Goal: Transaction & Acquisition: Book appointment/travel/reservation

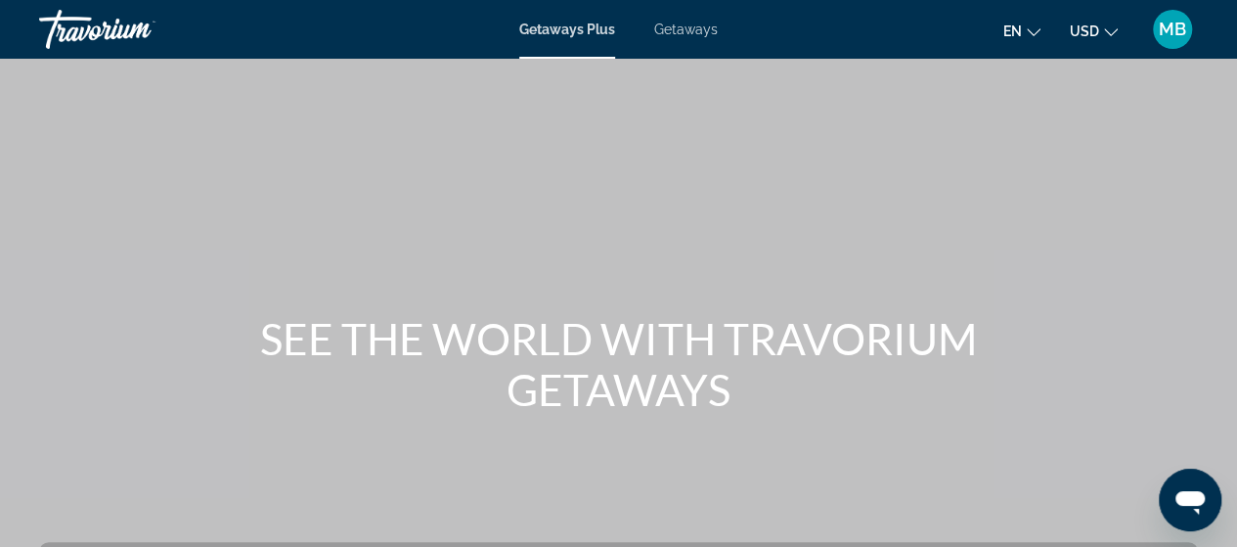
click at [586, 29] on span "Getaways Plus" at bounding box center [567, 30] width 96 height 16
click at [697, 27] on span "Getaways" at bounding box center [686, 30] width 64 height 16
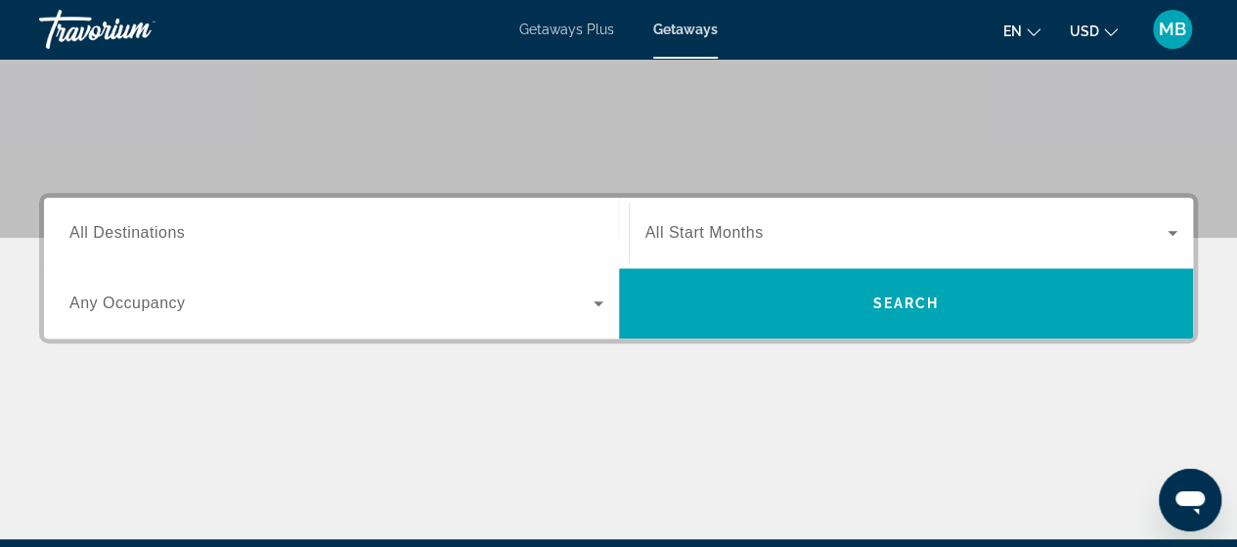
scroll to position [356, 0]
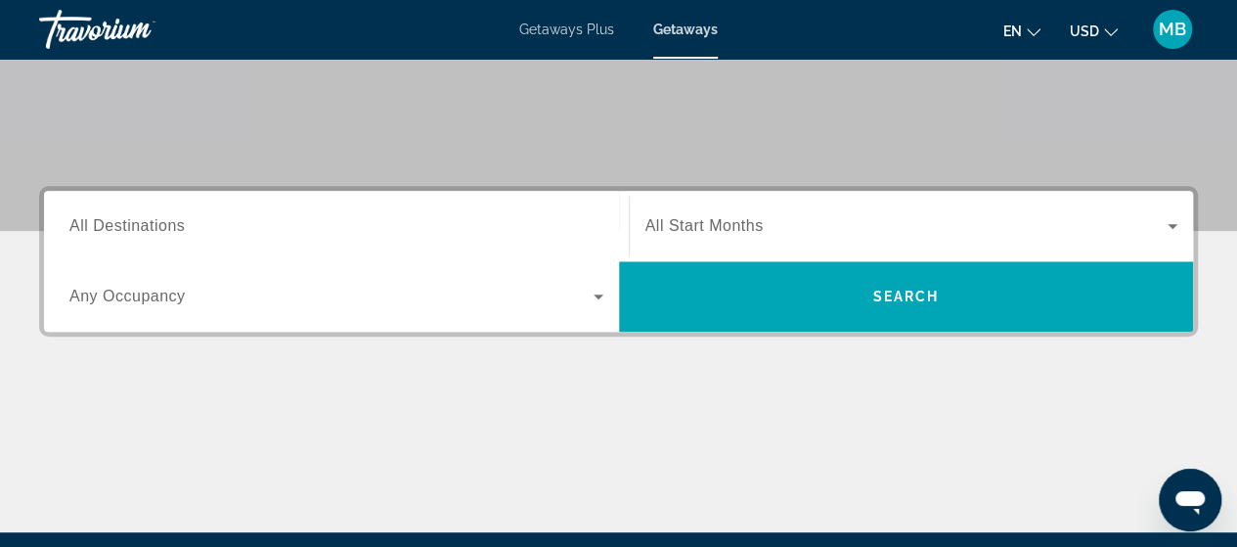
click at [599, 296] on icon "Search widget" at bounding box center [599, 296] width 10 height 5
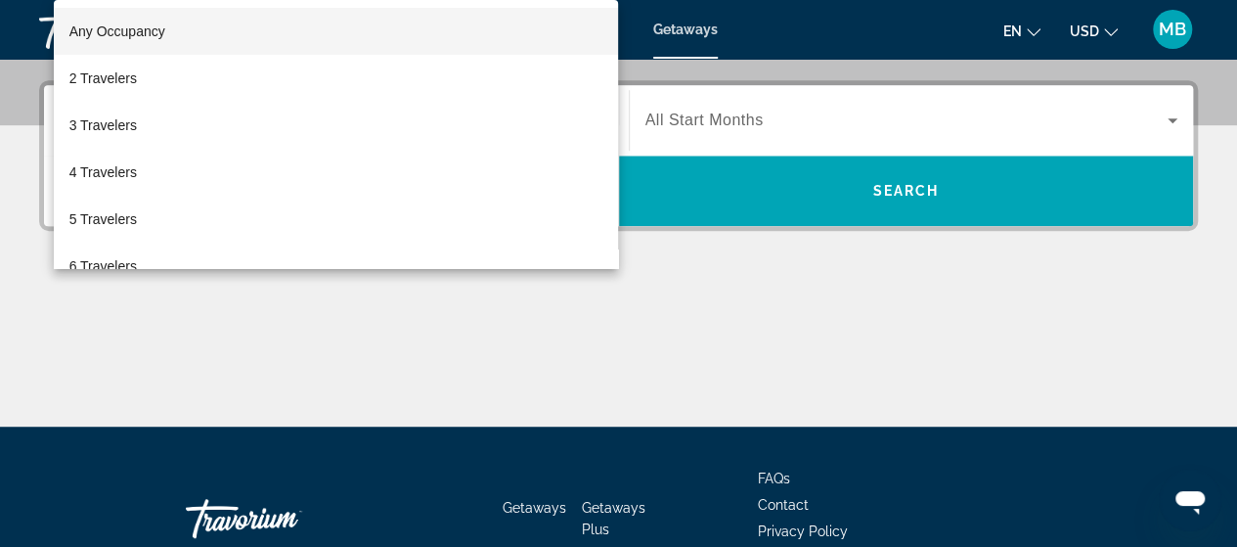
scroll to position [477, 0]
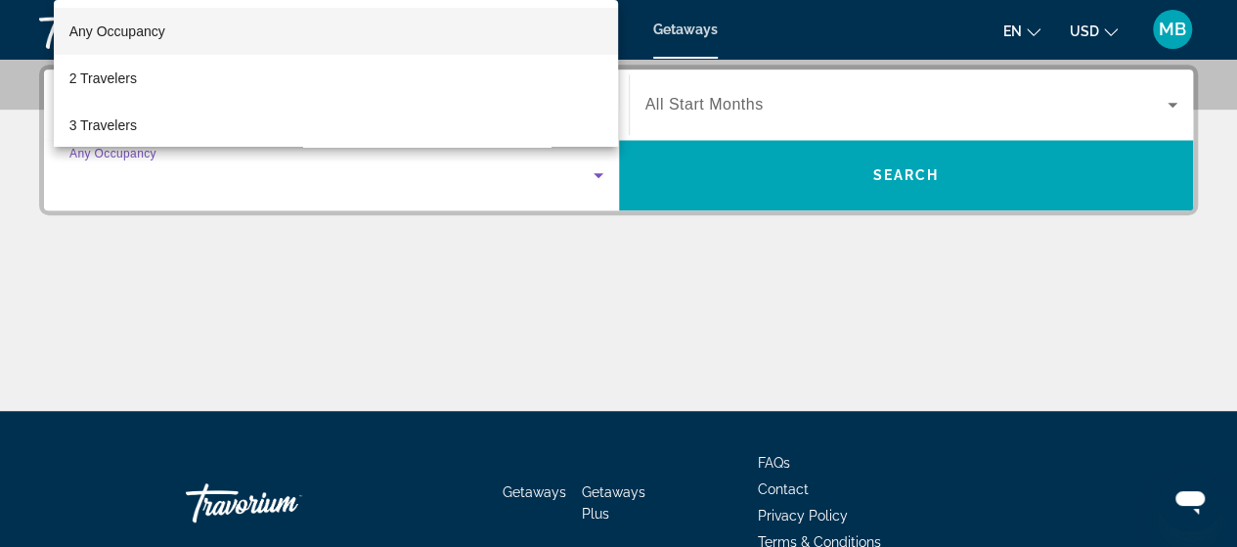
click at [599, 296] on div at bounding box center [618, 273] width 1237 height 547
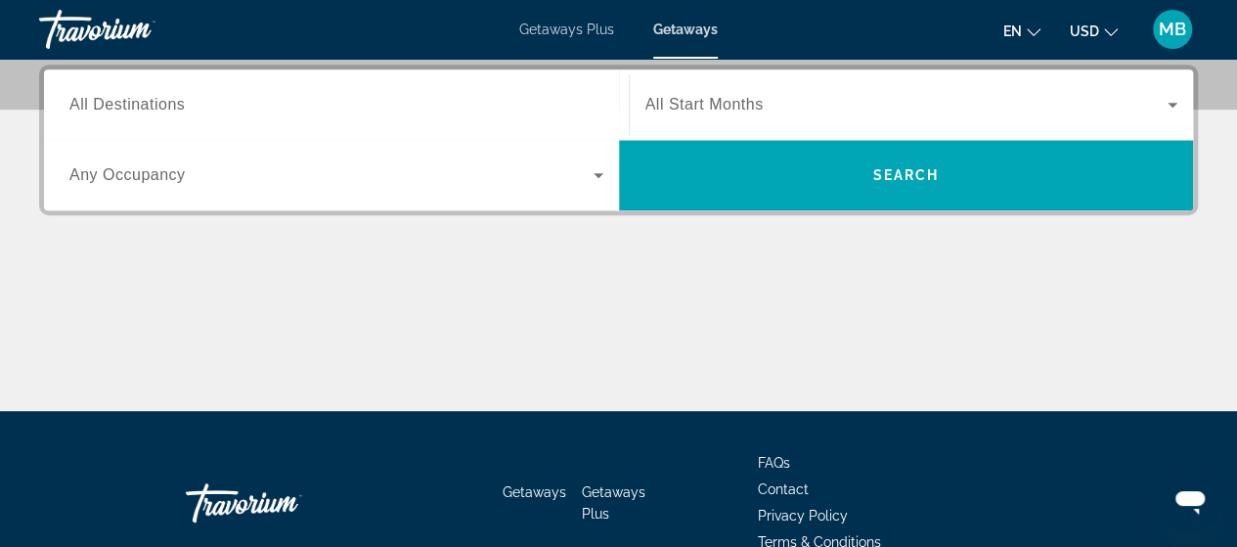
click at [644, 326] on div "Main content" at bounding box center [618, 337] width 1159 height 147
click at [593, 28] on span "Getaways Plus" at bounding box center [566, 30] width 95 height 16
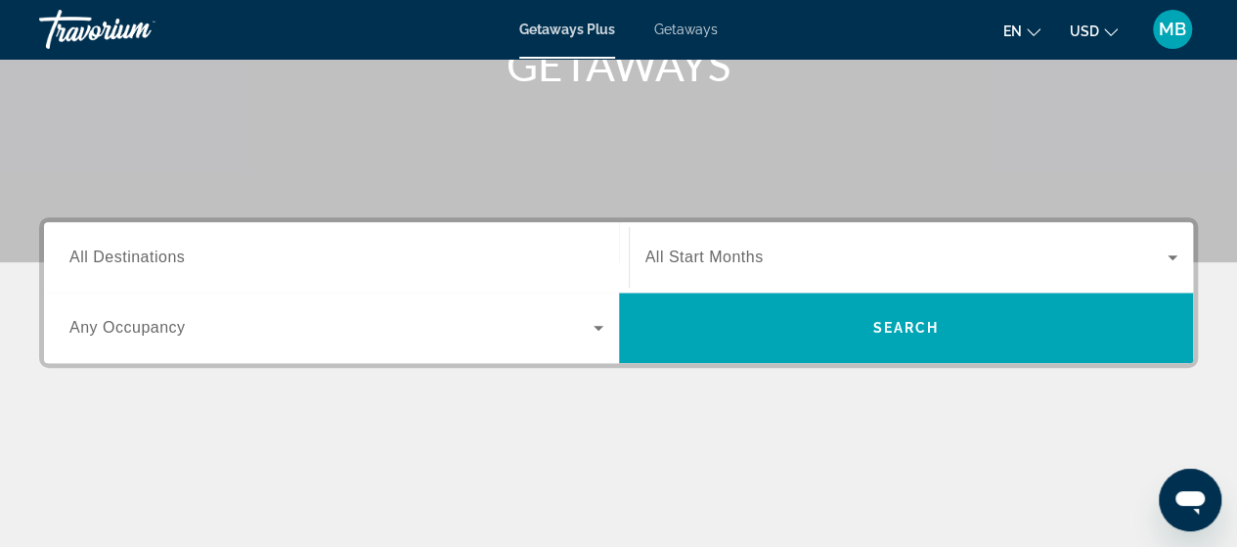
scroll to position [371, 0]
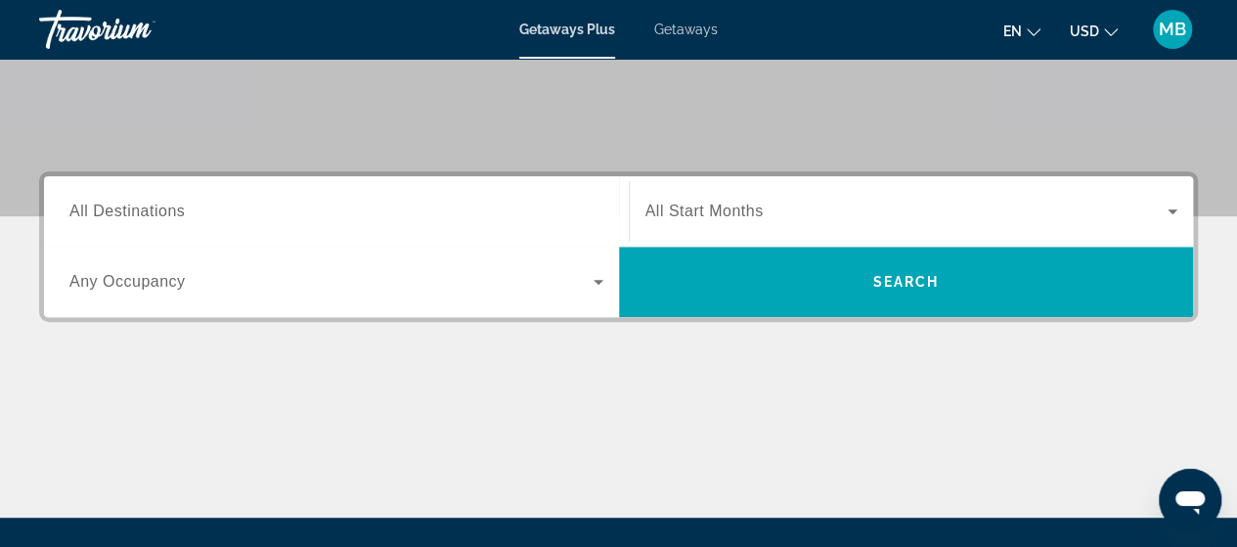
click at [1174, 208] on icon "Search widget" at bounding box center [1172, 211] width 23 height 23
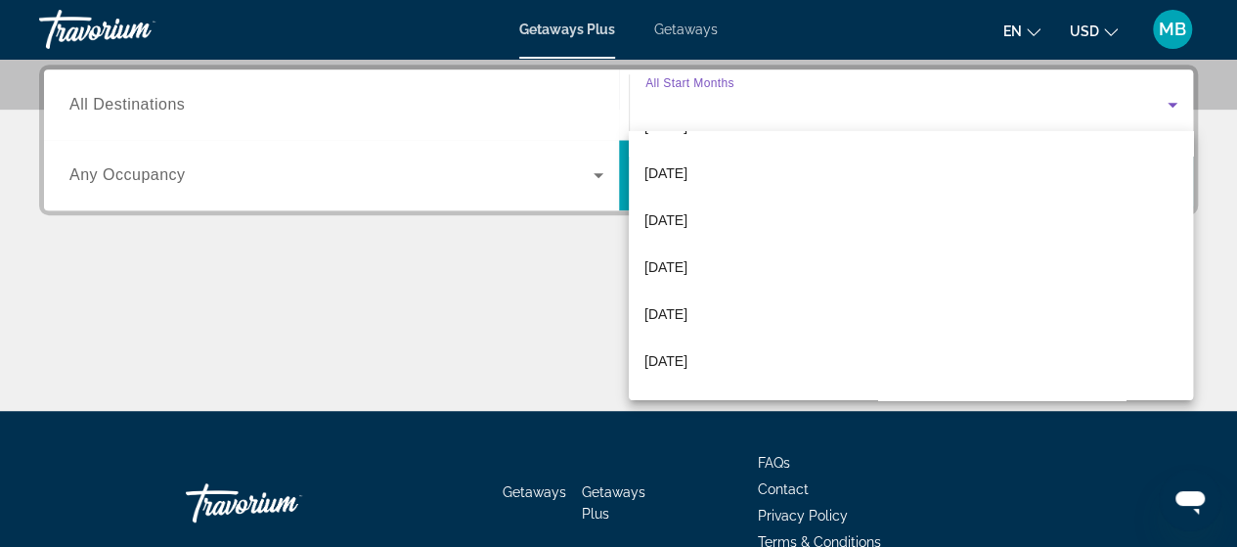
scroll to position [226, 0]
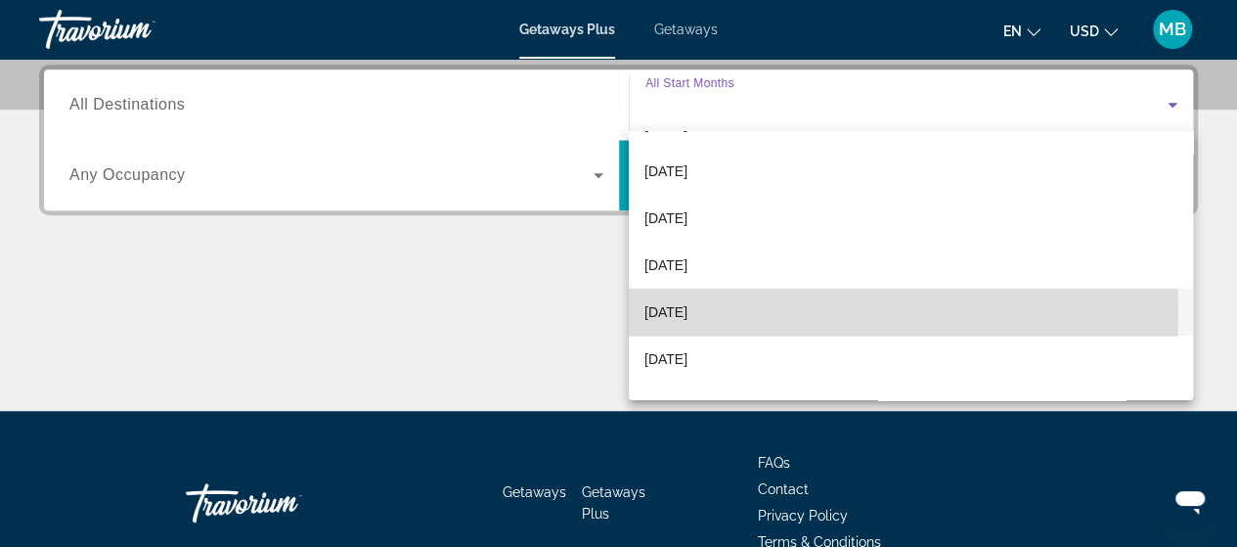
click at [800, 312] on mat-option "[DATE]" at bounding box center [911, 312] width 564 height 47
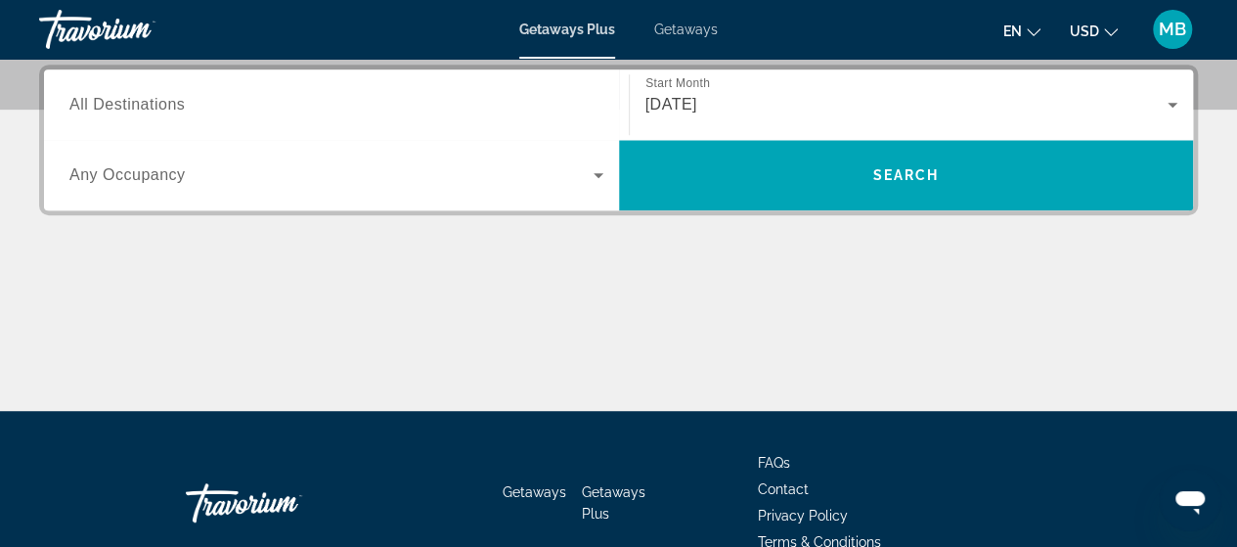
click at [170, 105] on span "All Destinations" at bounding box center [126, 104] width 115 height 17
click at [170, 105] on input "Destination All Destinations" at bounding box center [336, 105] width 534 height 23
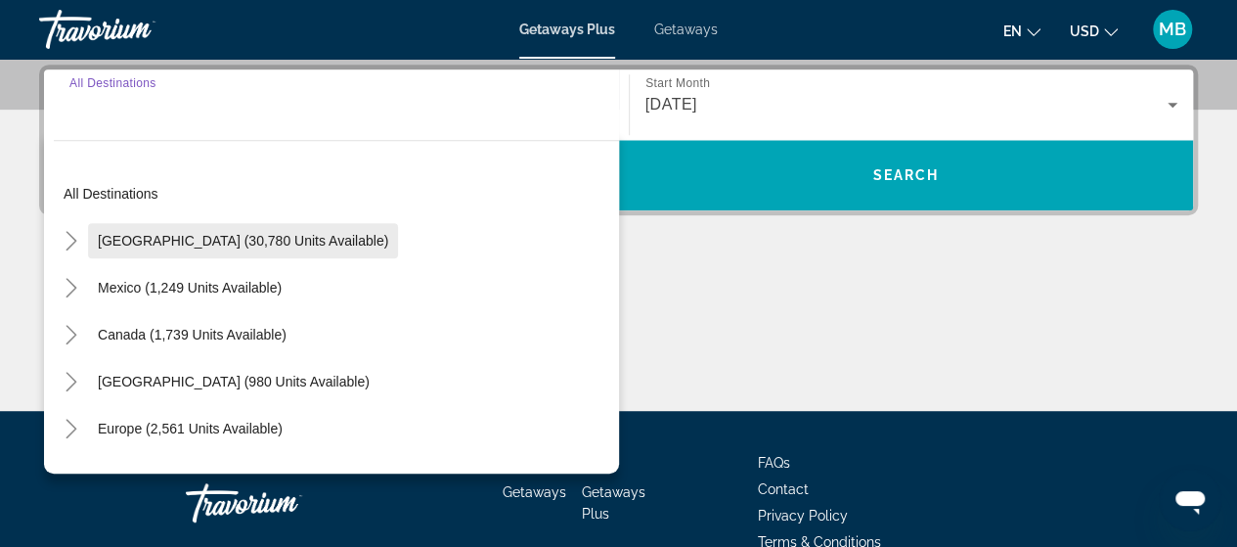
click at [191, 246] on span "[GEOGRAPHIC_DATA] (30,780 units available)" at bounding box center [243, 241] width 290 height 16
type input "**********"
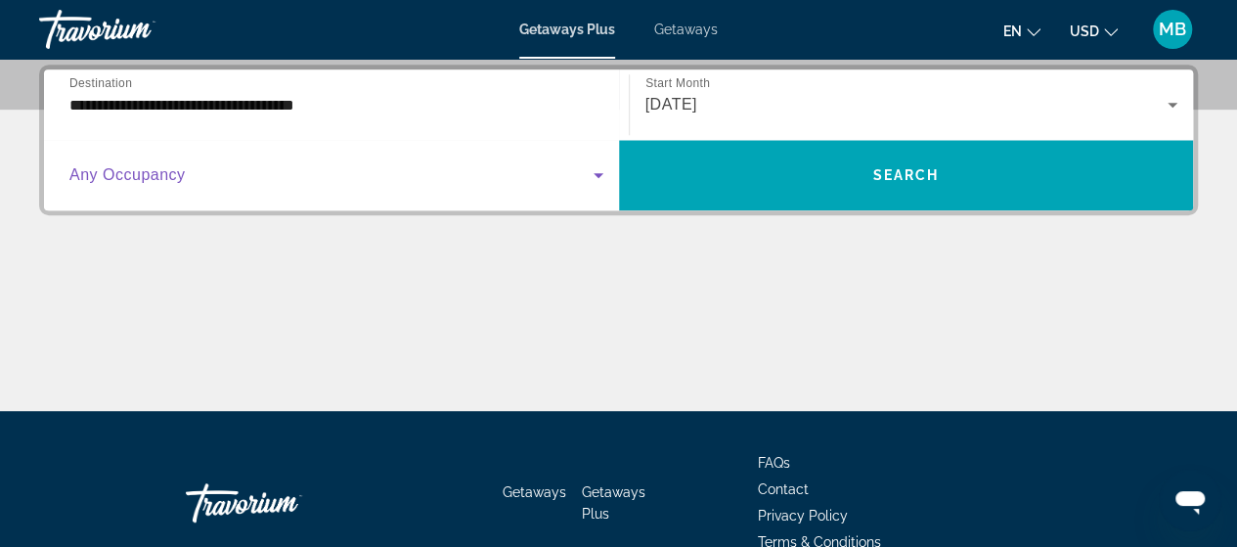
click at [217, 180] on span "Search widget" at bounding box center [331, 174] width 524 height 23
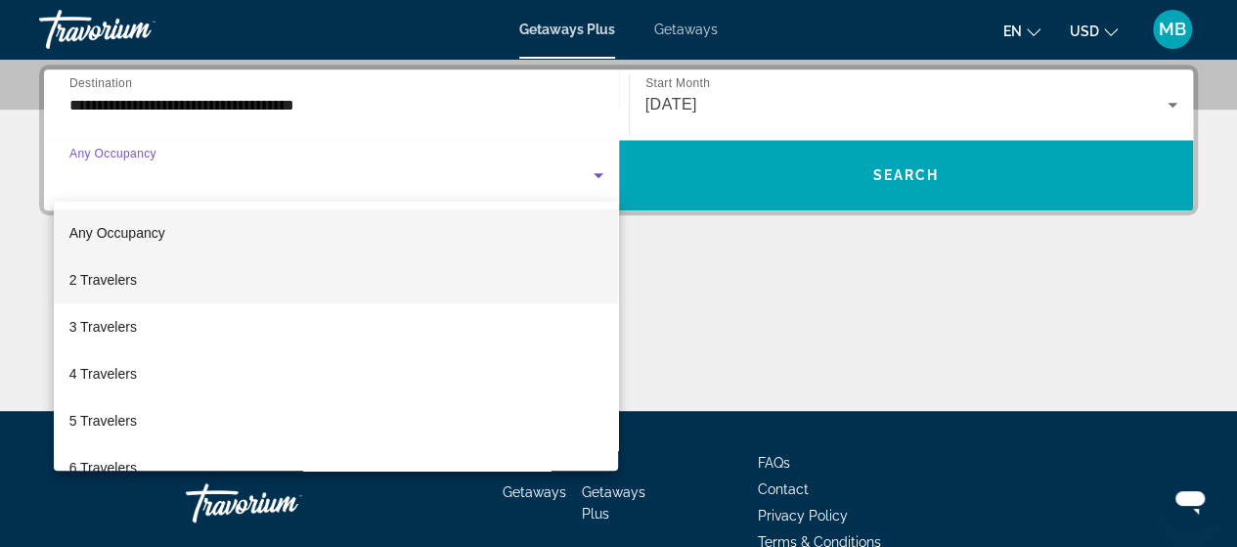
click at [188, 275] on mat-option "2 Travelers" at bounding box center [336, 279] width 565 height 47
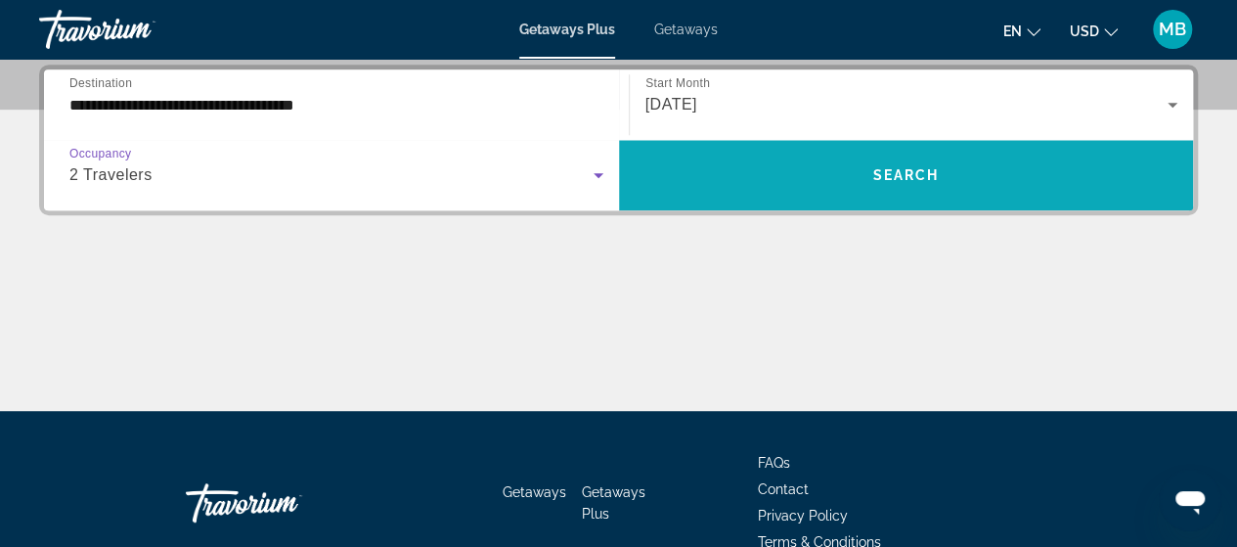
click at [804, 161] on span "Search widget" at bounding box center [906, 175] width 575 height 47
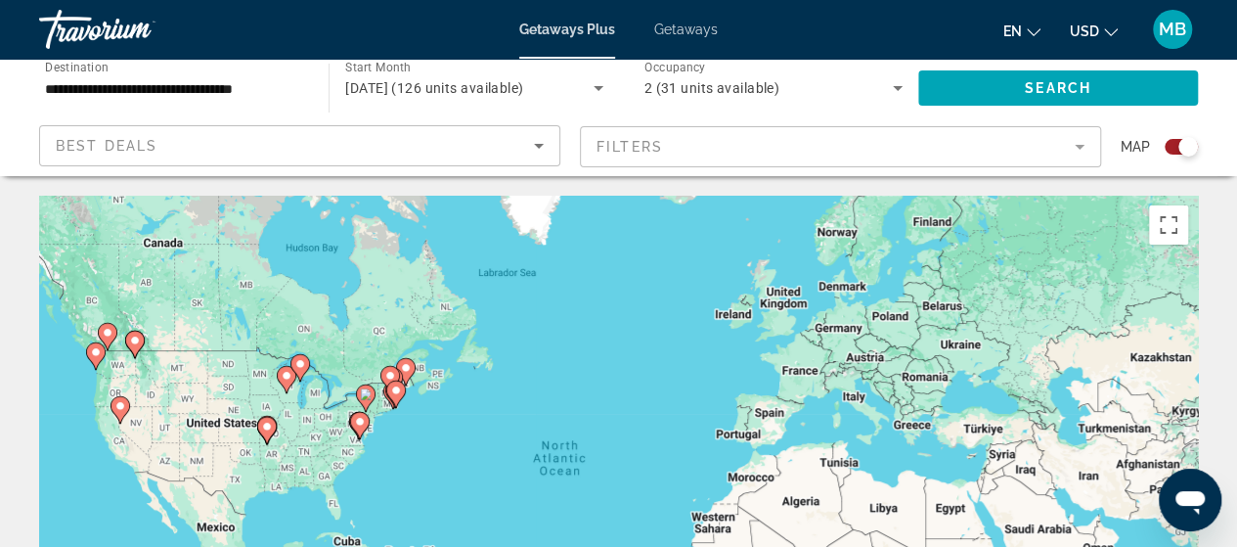
click at [335, 505] on div "To activate drag with keyboard, press Alt + Enter. Once in keyboard drag state,…" at bounding box center [618, 489] width 1159 height 587
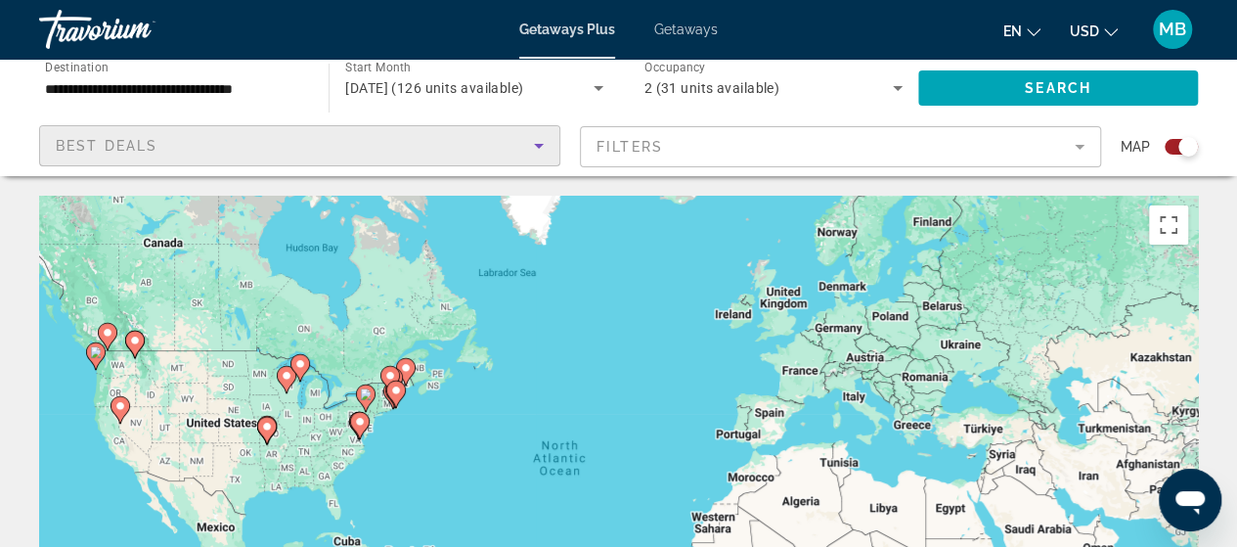
click at [532, 138] on icon "Sort by" at bounding box center [538, 145] width 23 height 23
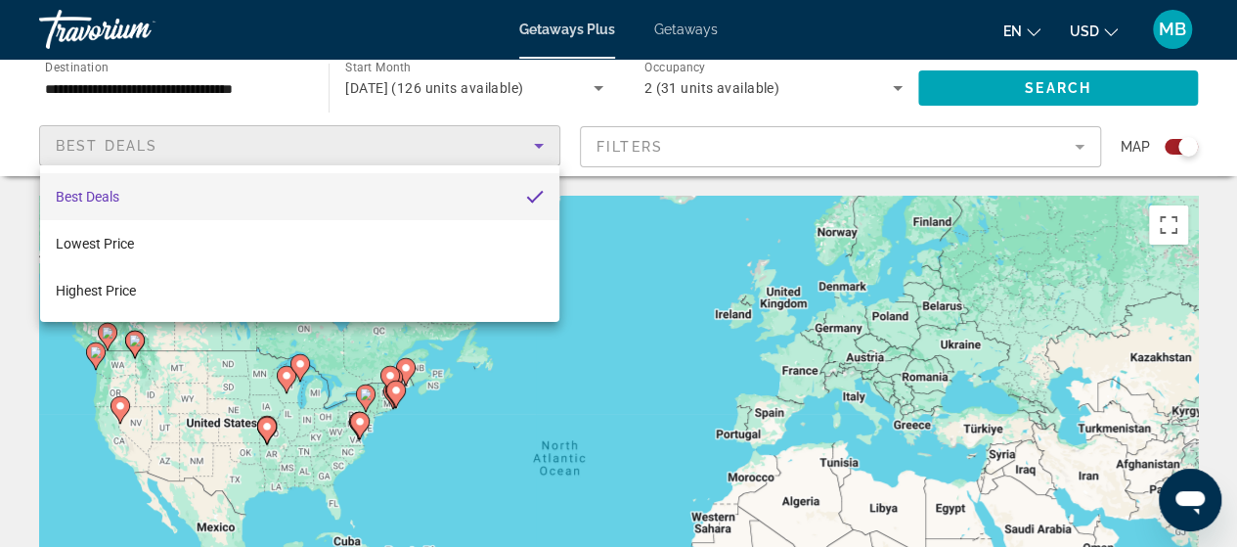
click at [532, 138] on div at bounding box center [618, 273] width 1237 height 547
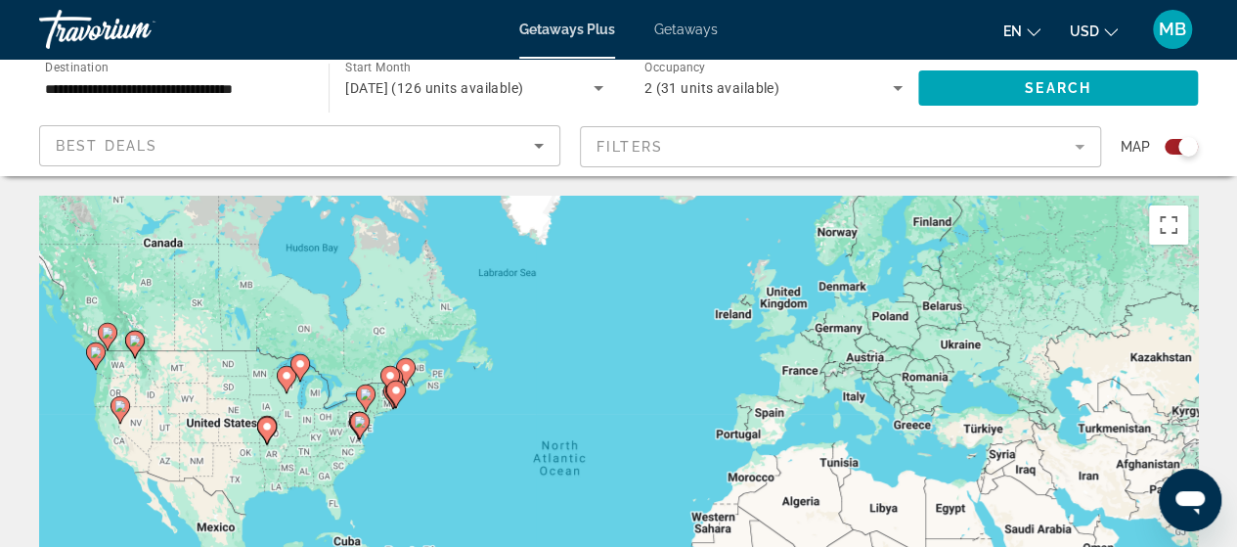
click at [750, 145] on mat-form-field "Filters" at bounding box center [840, 146] width 521 height 41
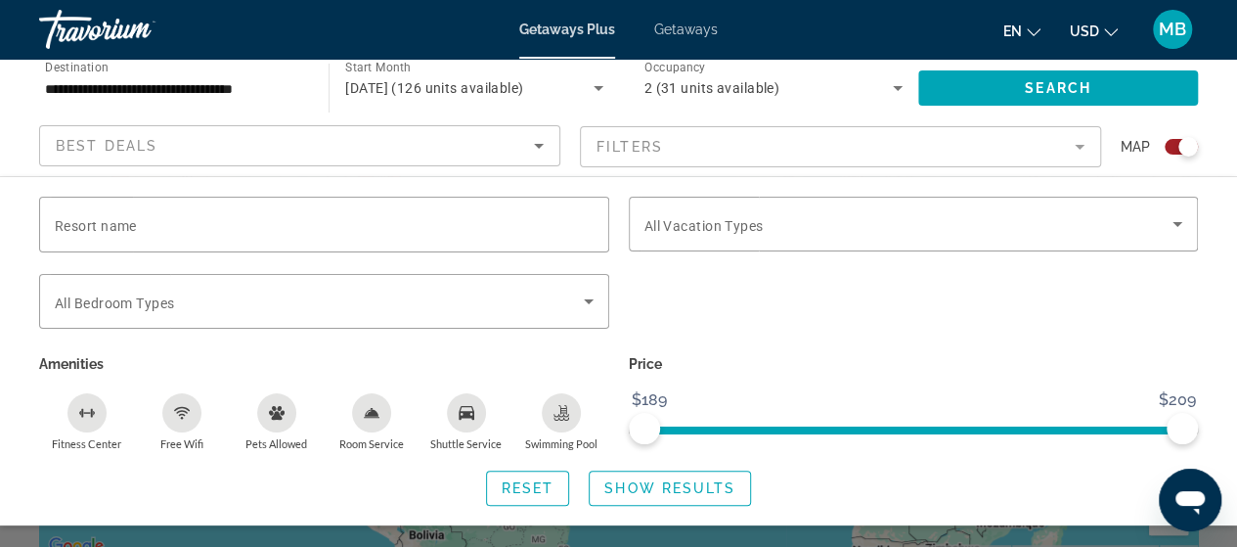
scroll to position [239, 0]
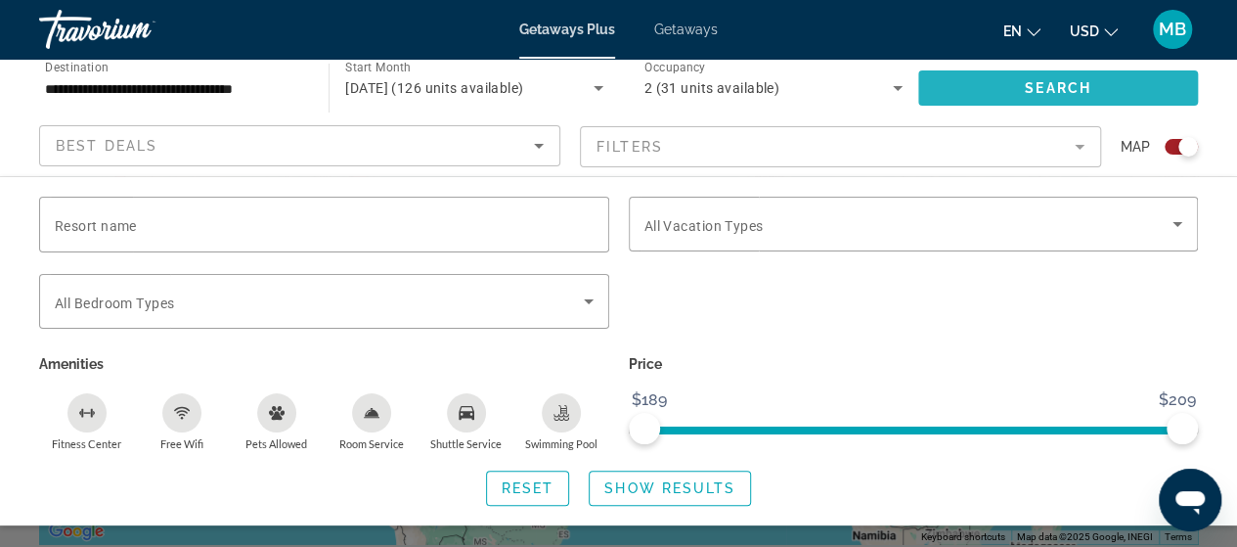
click at [997, 109] on span "Search widget" at bounding box center [1058, 88] width 280 height 47
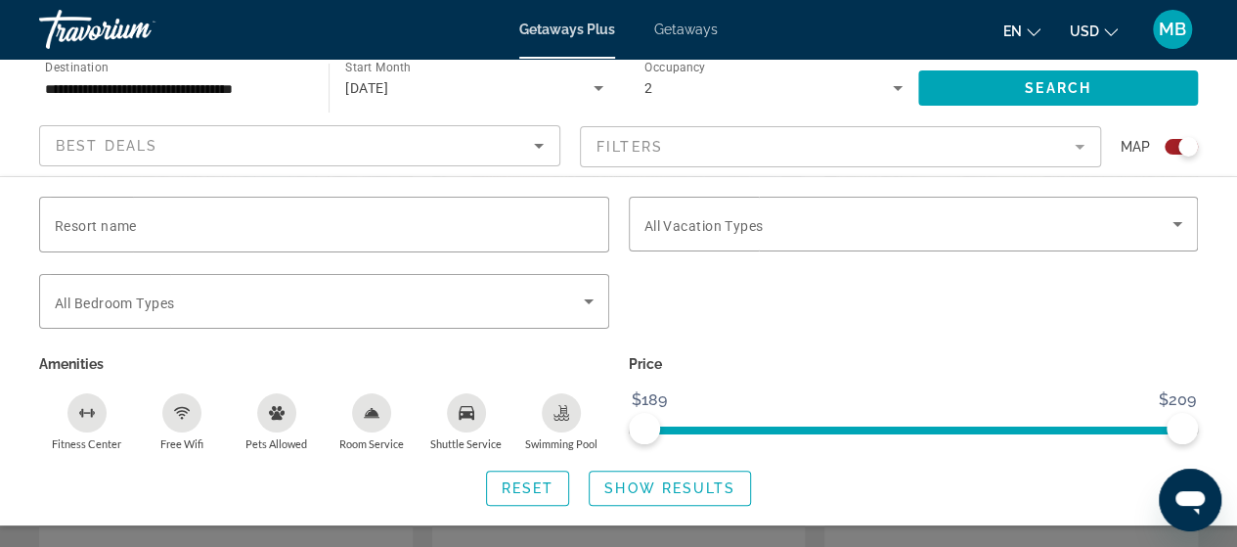
scroll to position [0, 0]
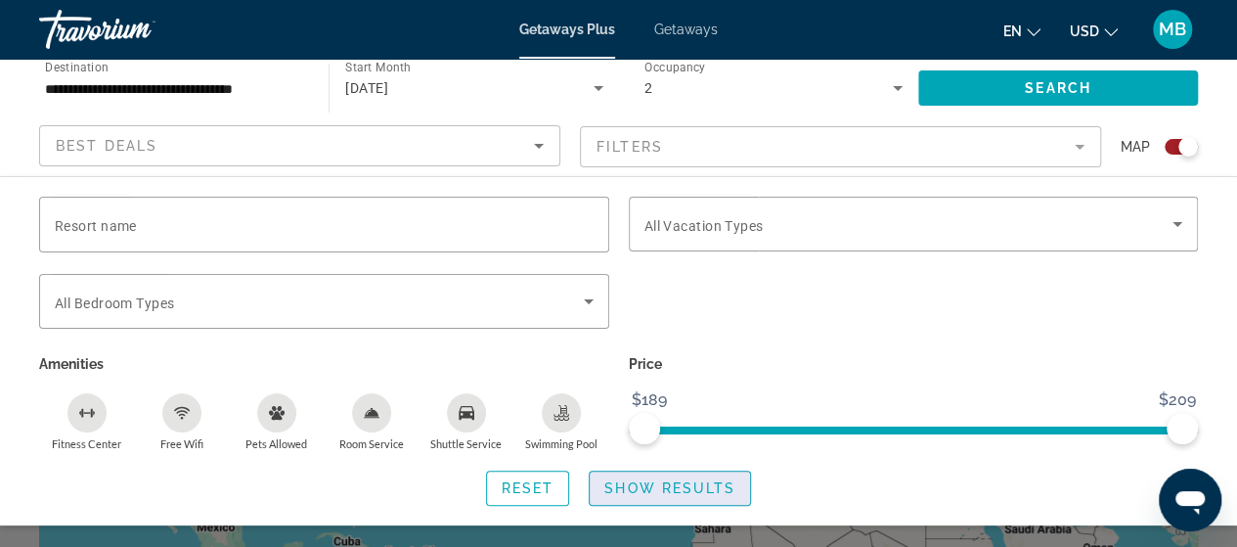
click at [662, 480] on span "Show Results" at bounding box center [669, 488] width 131 height 16
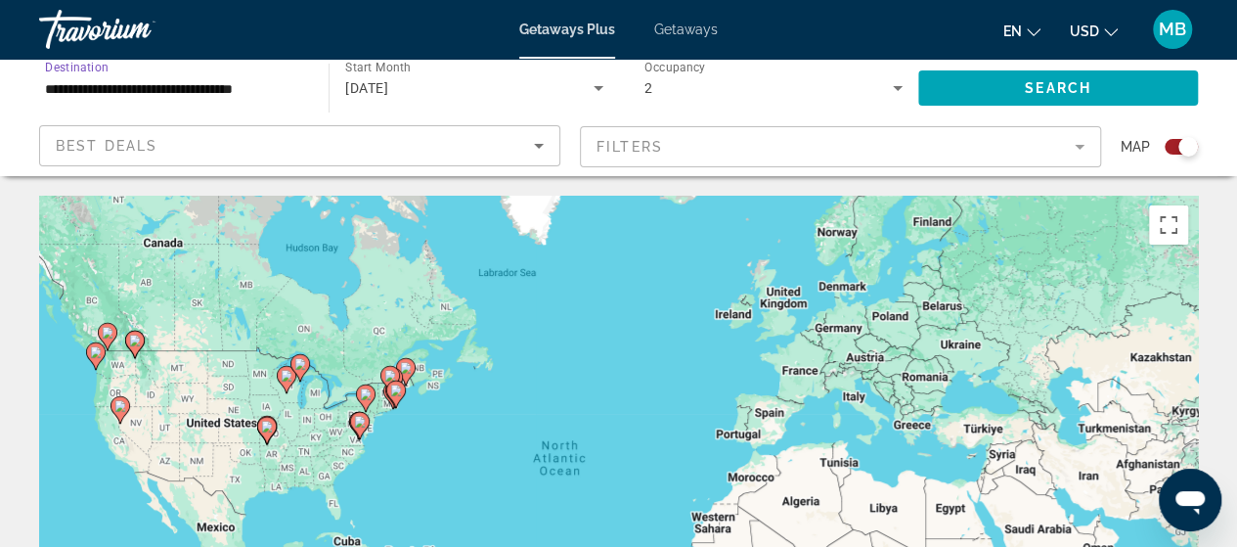
click at [269, 93] on input "**********" at bounding box center [174, 88] width 258 height 23
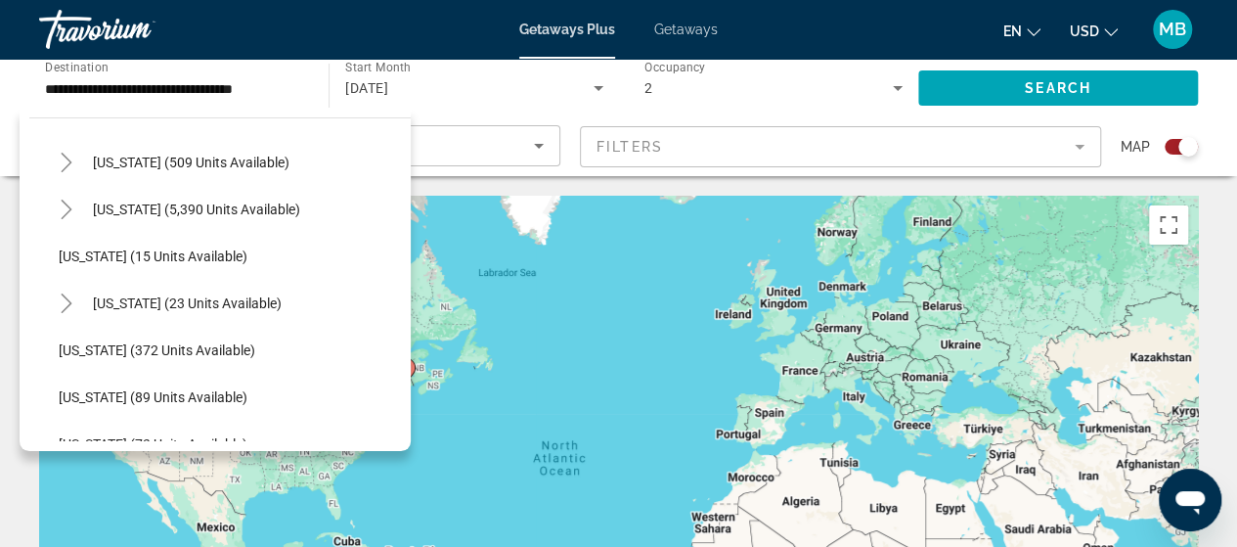
scroll to position [249, 0]
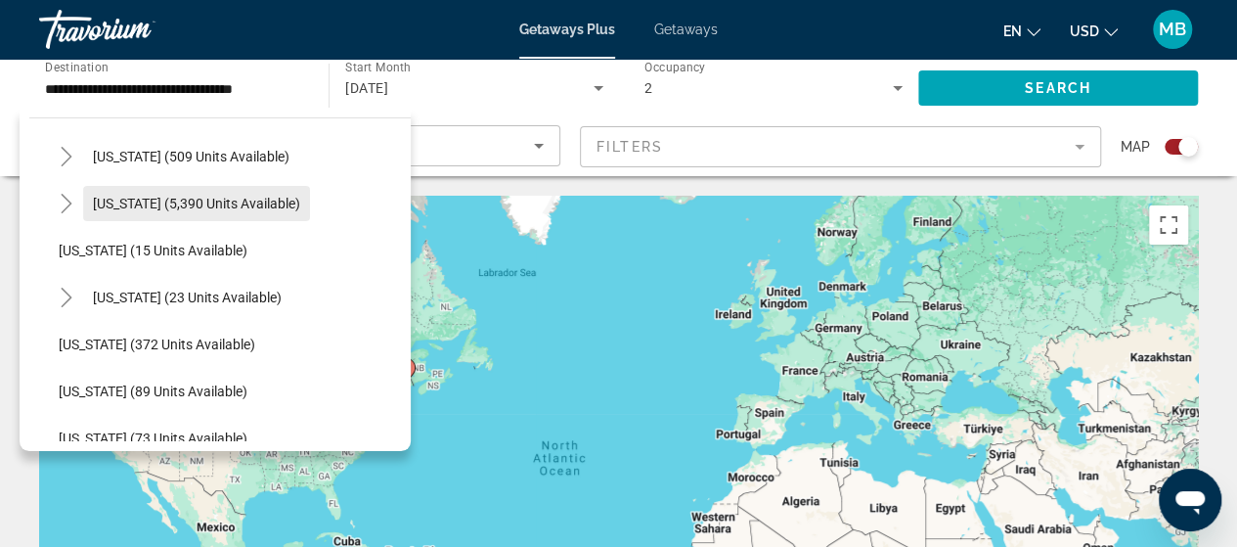
click at [259, 201] on span "[US_STATE] (5,390 units available)" at bounding box center [196, 204] width 207 height 16
type input "**********"
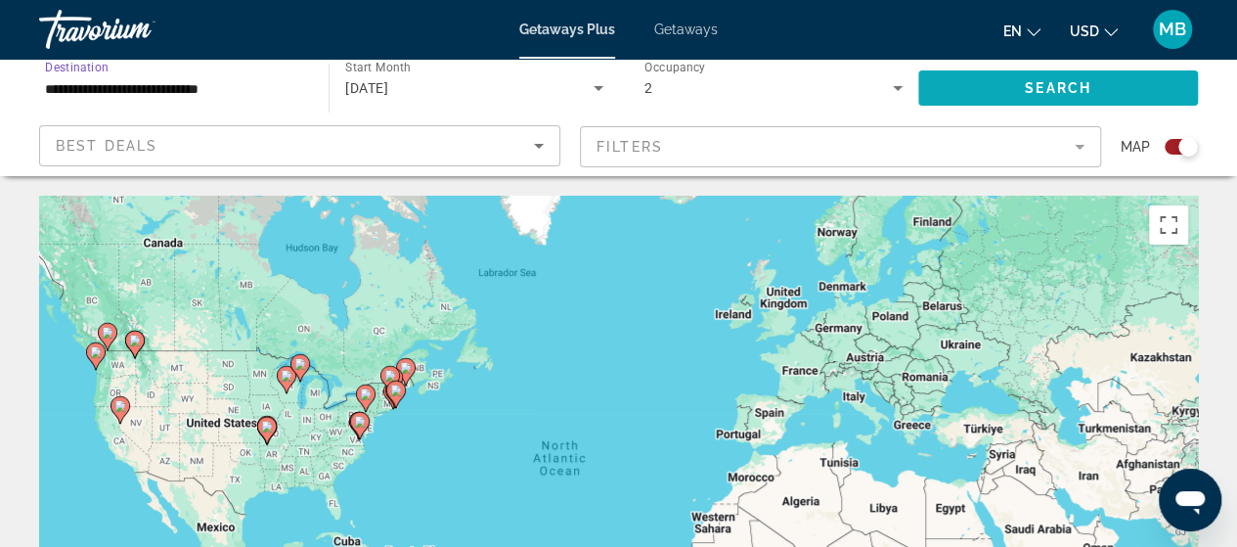
click at [1062, 93] on span "Search" at bounding box center [1058, 88] width 67 height 16
click at [1033, 91] on span "Search" at bounding box center [1058, 88] width 67 height 16
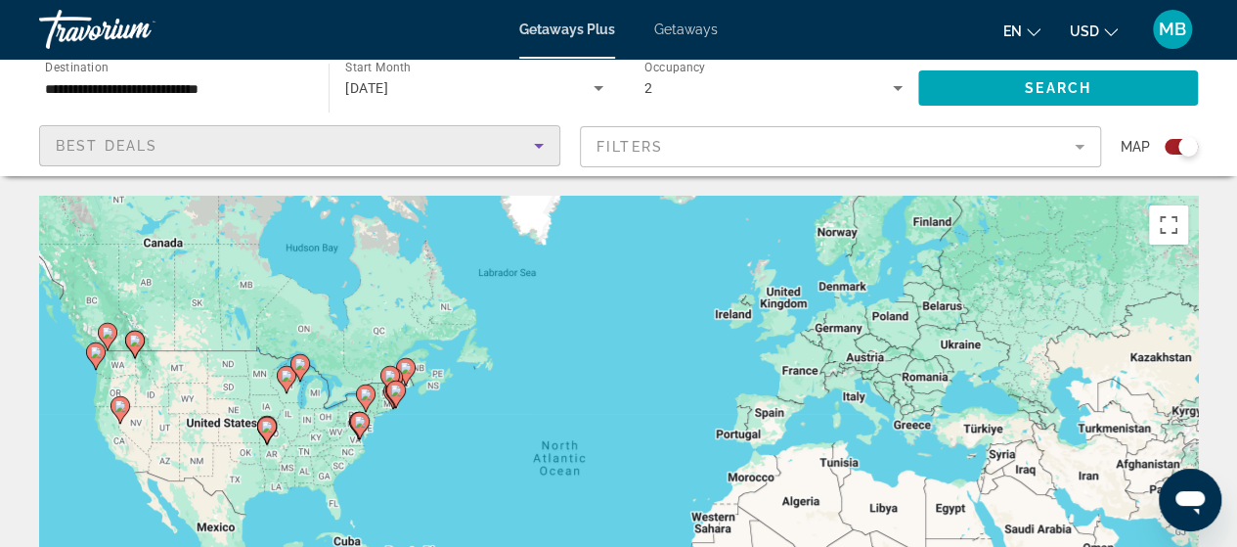
click at [527, 137] on icon "Sort by" at bounding box center [538, 145] width 23 height 23
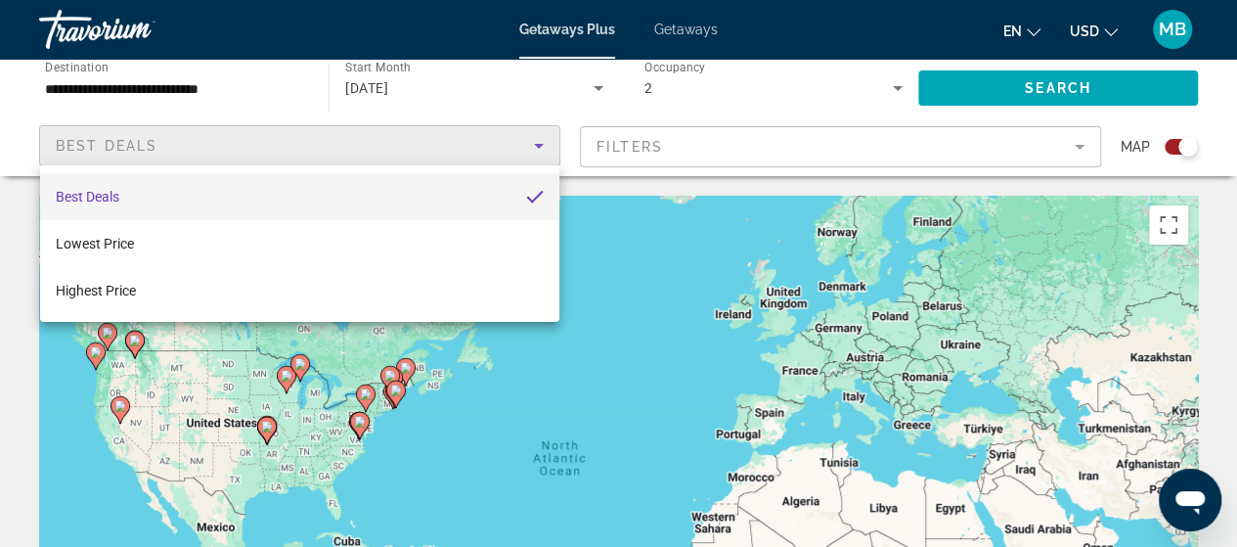
click at [741, 136] on div at bounding box center [618, 273] width 1237 height 547
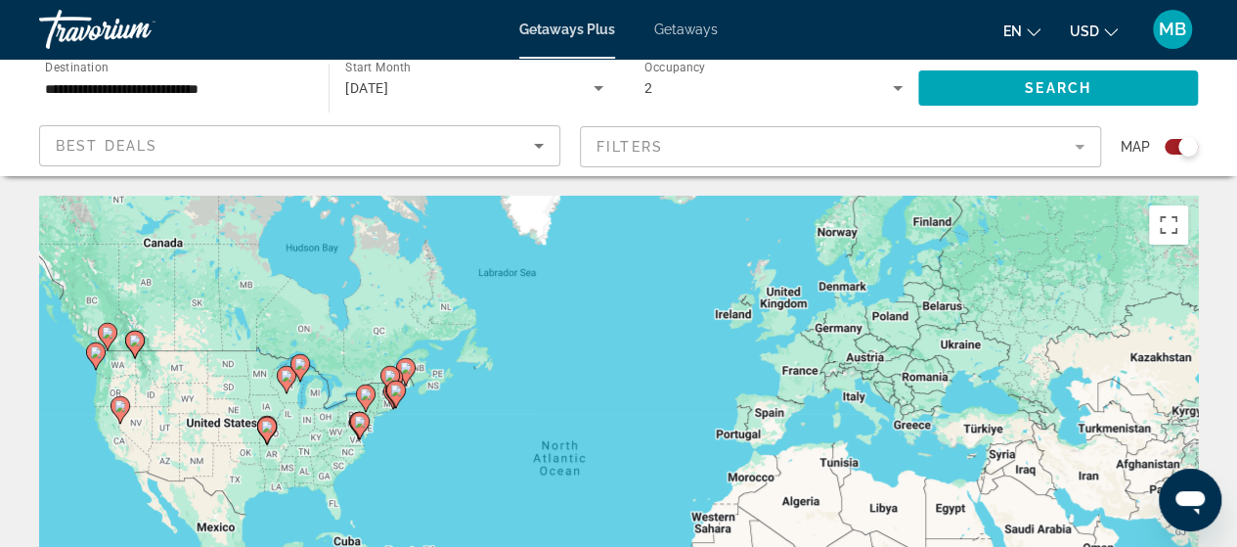
click at [741, 136] on mat-form-field "Filters" at bounding box center [840, 146] width 521 height 41
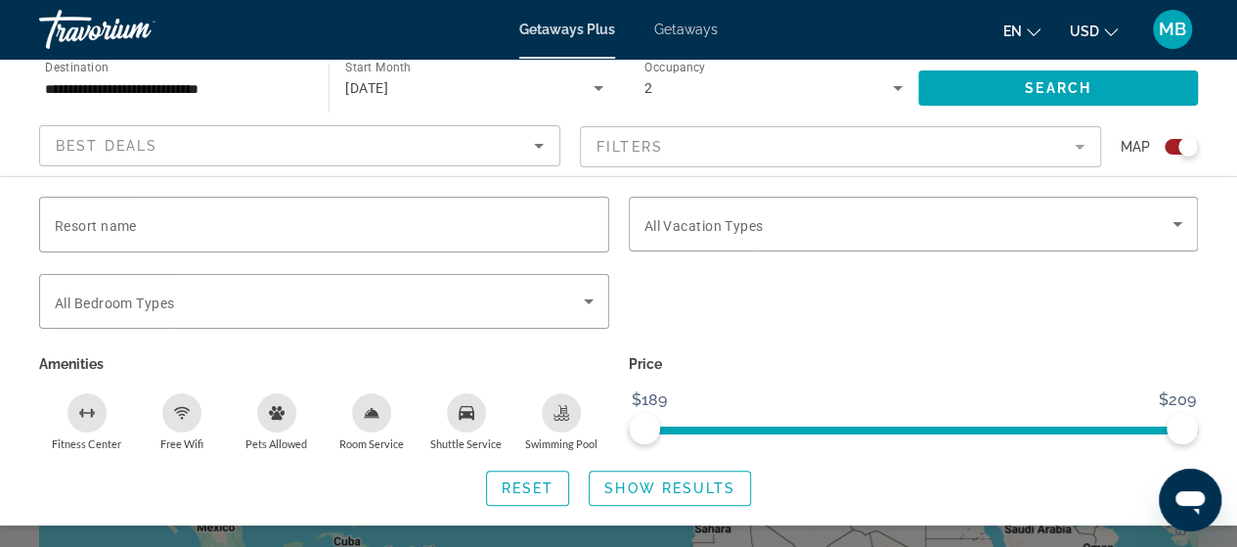
click at [1072, 152] on mat-form-field "Filters" at bounding box center [840, 146] width 521 height 41
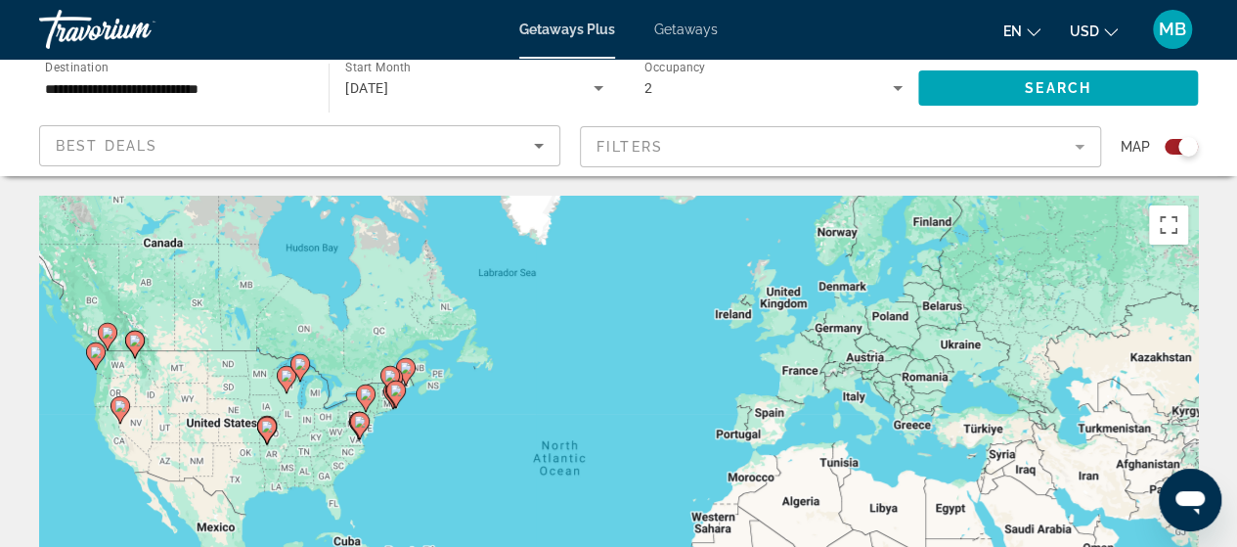
click at [1072, 152] on mat-form-field "Filters" at bounding box center [840, 146] width 521 height 41
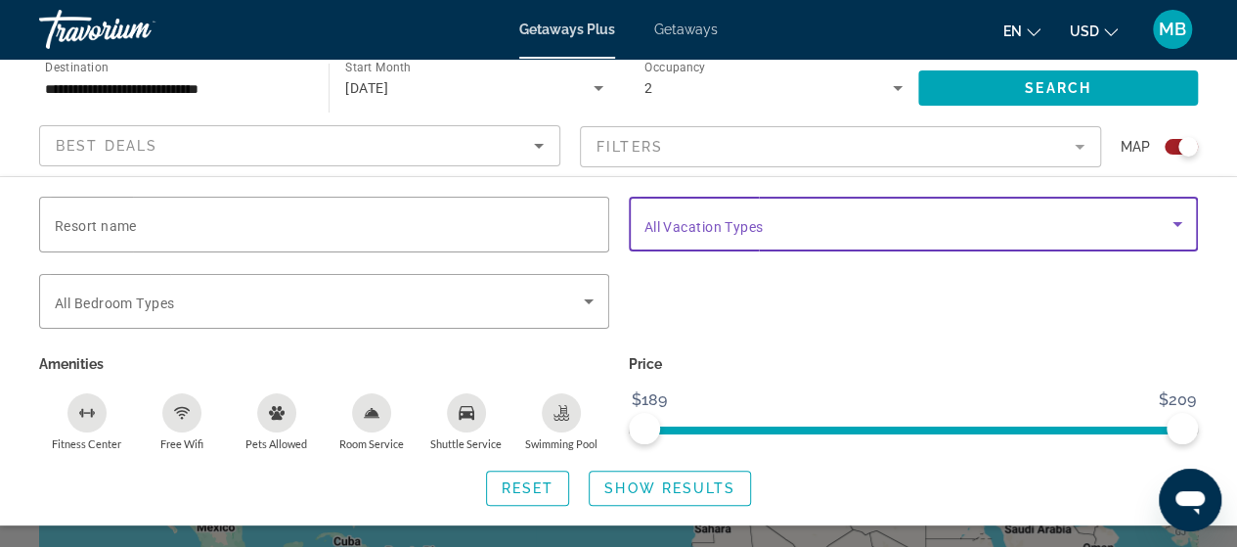
click at [1172, 212] on icon "Search widget" at bounding box center [1177, 223] width 23 height 23
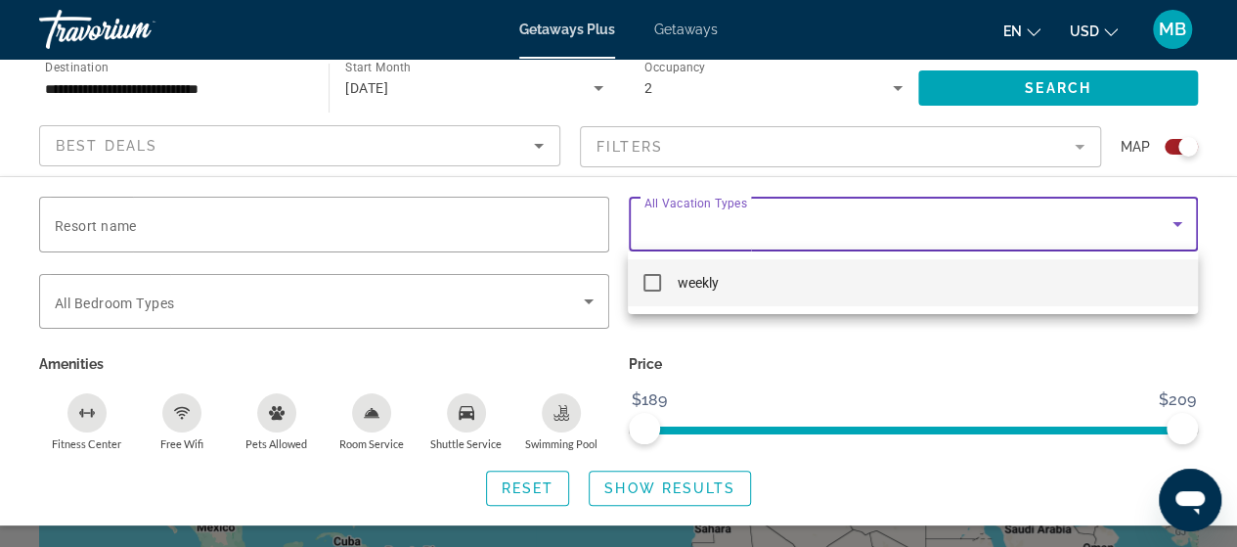
click at [1172, 212] on div at bounding box center [618, 273] width 1237 height 547
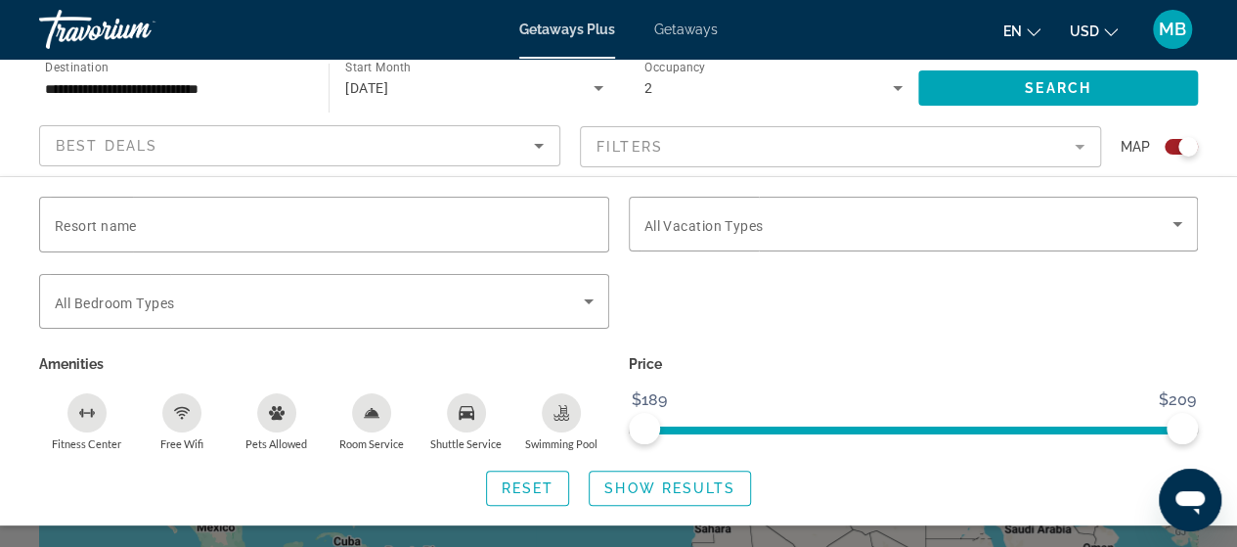
click at [697, 36] on span "Getaways" at bounding box center [686, 30] width 64 height 16
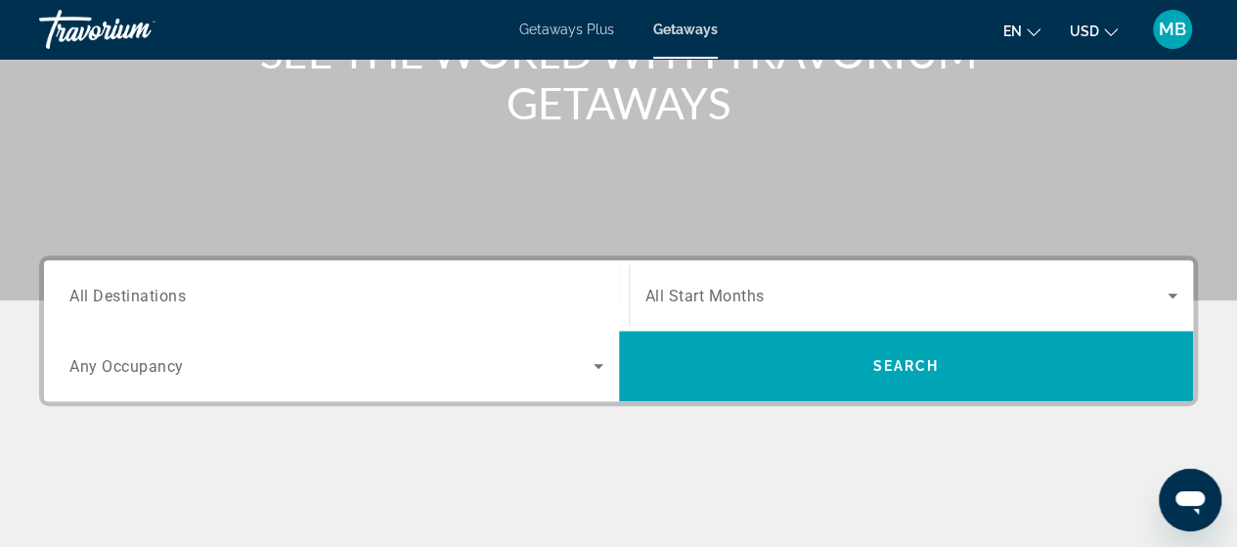
scroll to position [391, 0]
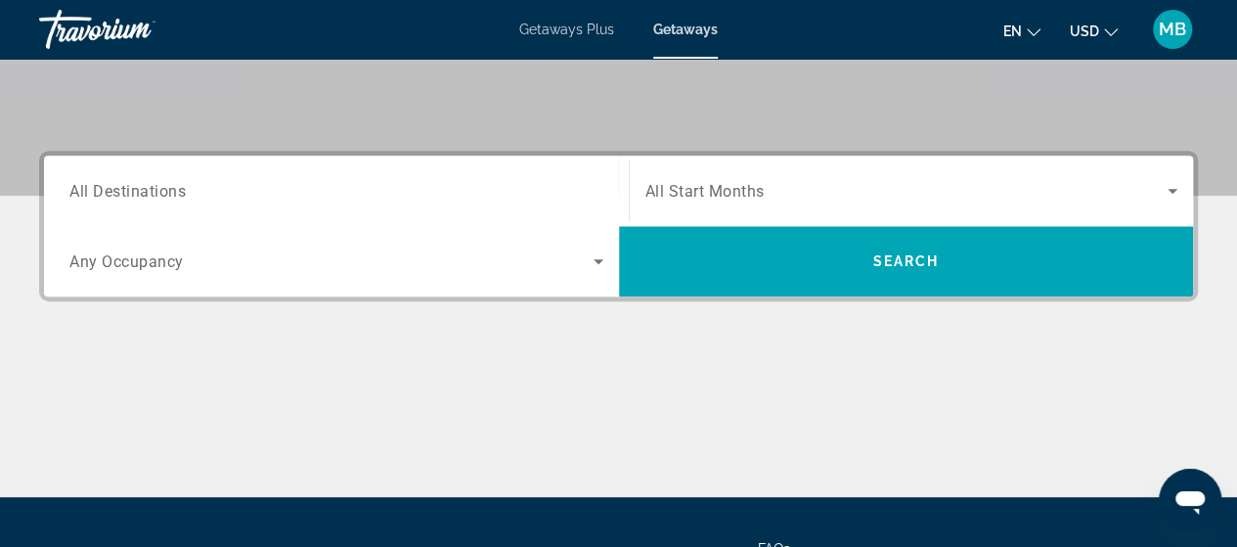
click at [156, 191] on span "All Destinations" at bounding box center [127, 190] width 116 height 19
click at [156, 191] on input "Destination All Destinations" at bounding box center [336, 191] width 534 height 23
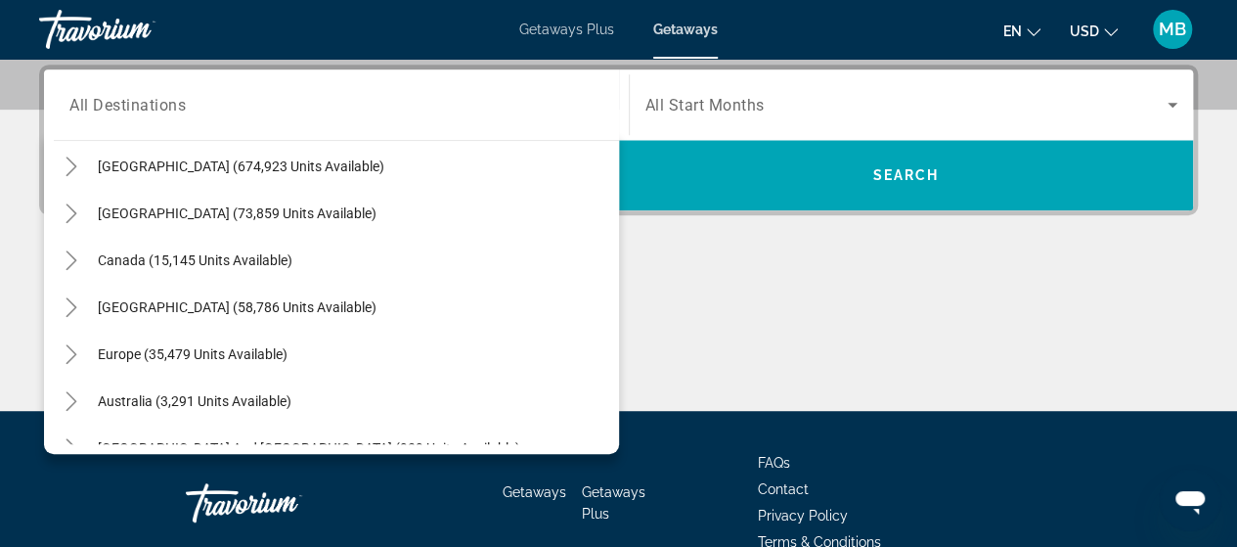
scroll to position [52, 0]
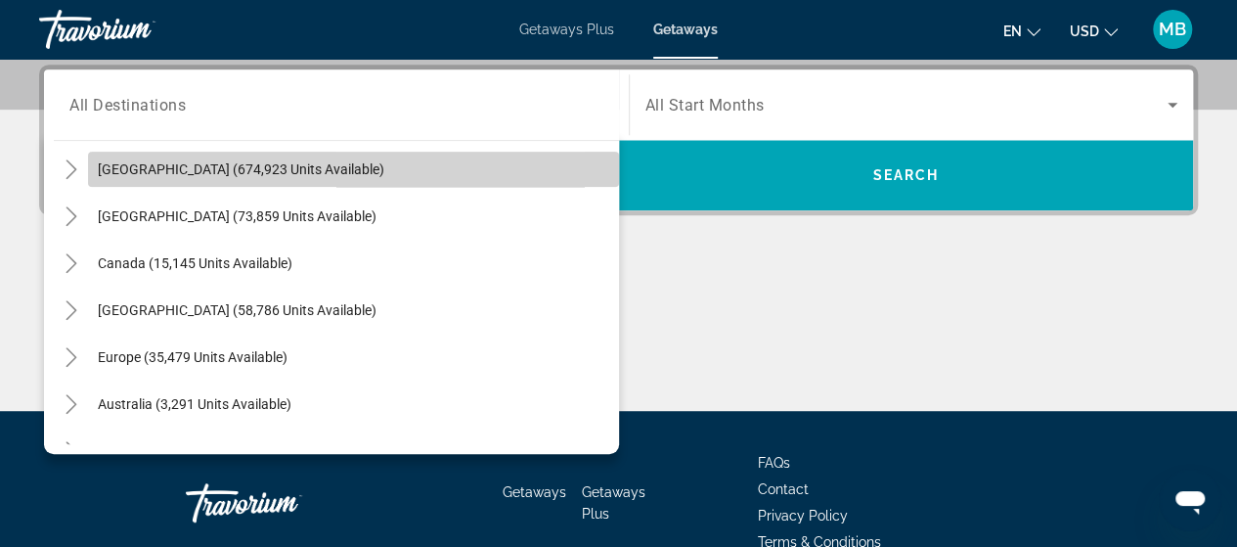
click at [438, 165] on span "Search widget" at bounding box center [353, 169] width 531 height 47
type input "**********"
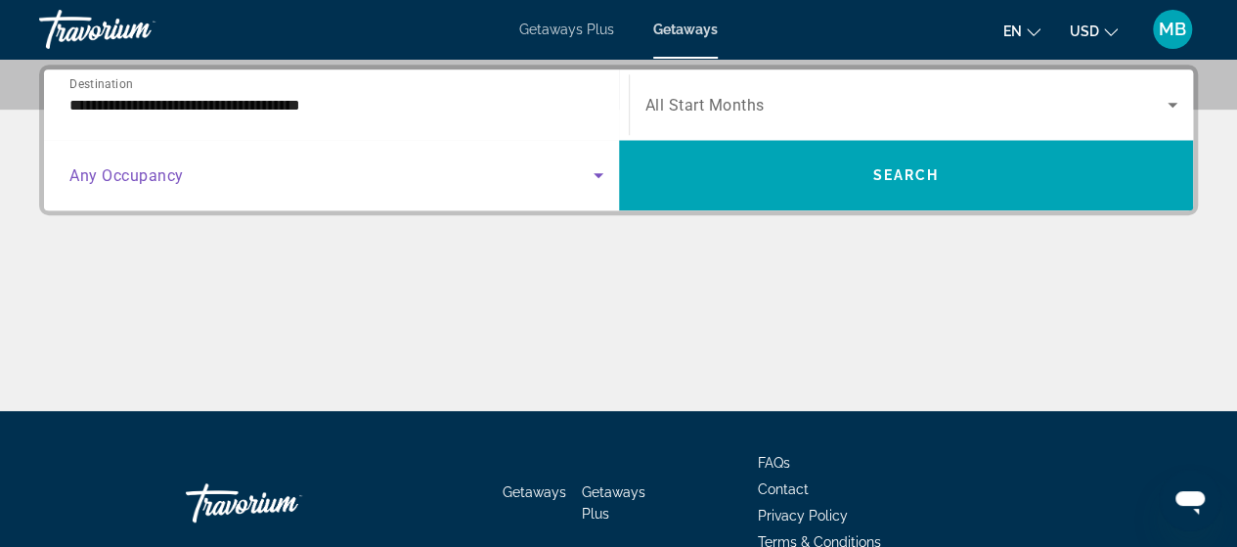
click at [585, 178] on span "Search widget" at bounding box center [331, 174] width 524 height 23
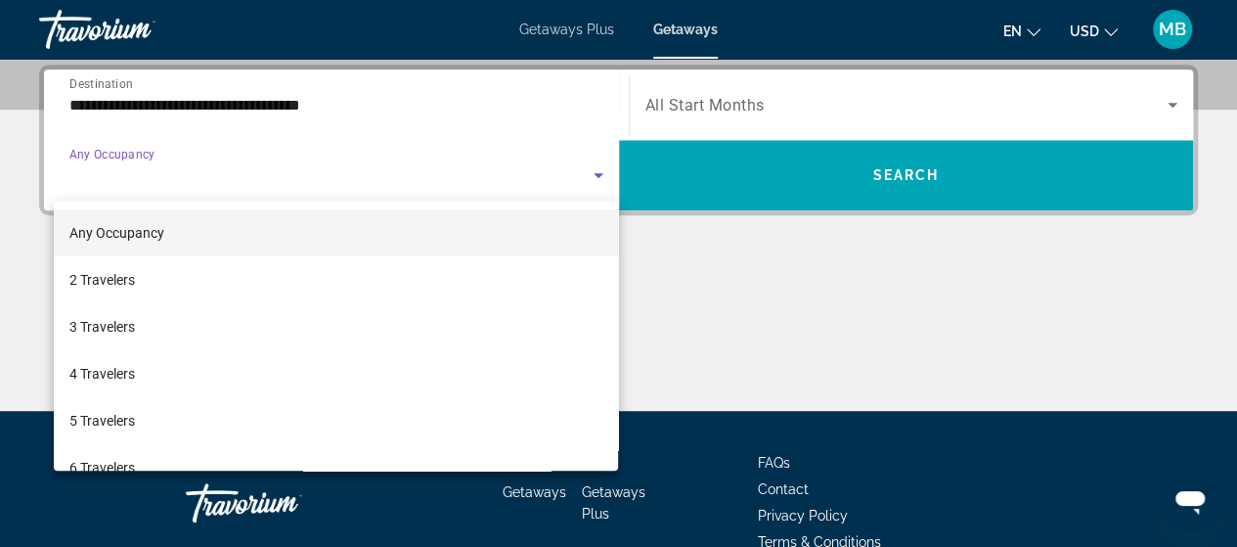
click at [585, 178] on div at bounding box center [618, 273] width 1237 height 547
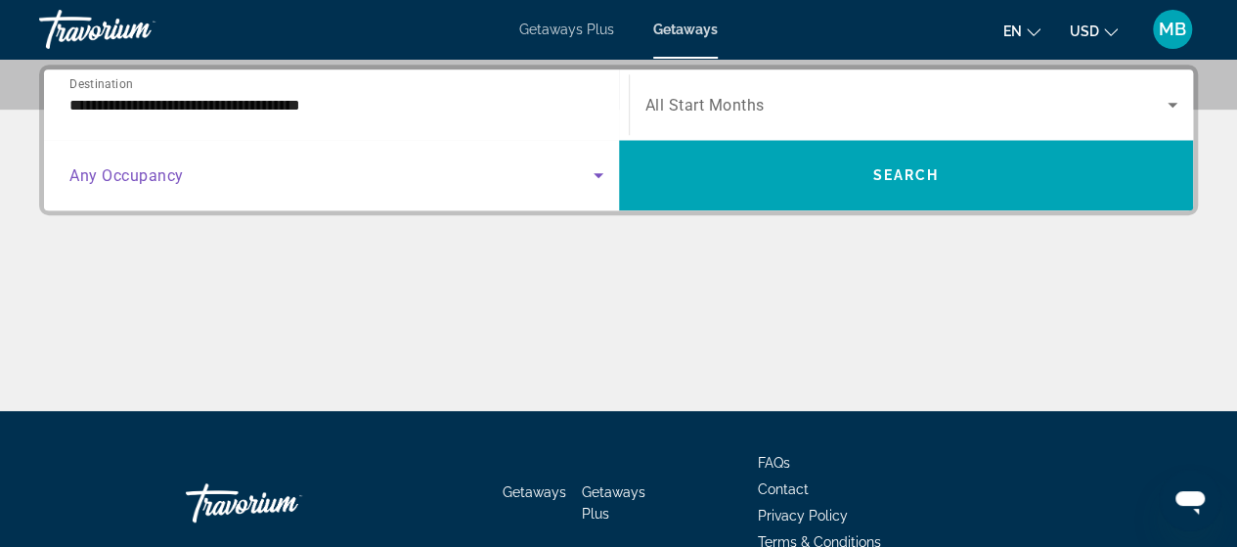
click at [602, 171] on icon "Search widget" at bounding box center [598, 174] width 23 height 23
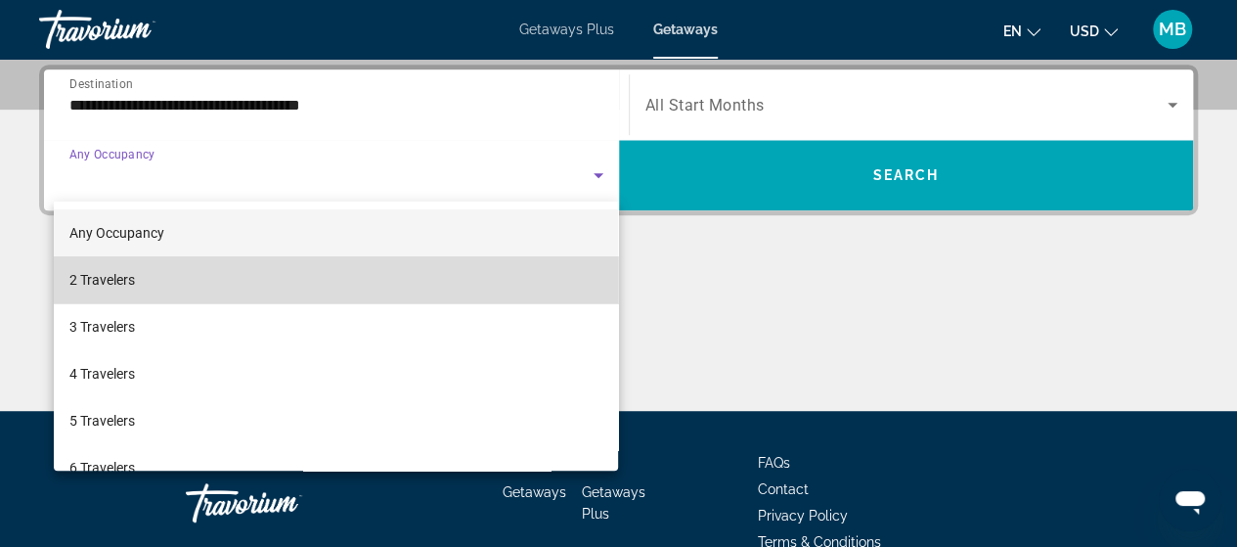
click at [450, 294] on mat-option "2 Travelers" at bounding box center [336, 279] width 565 height 47
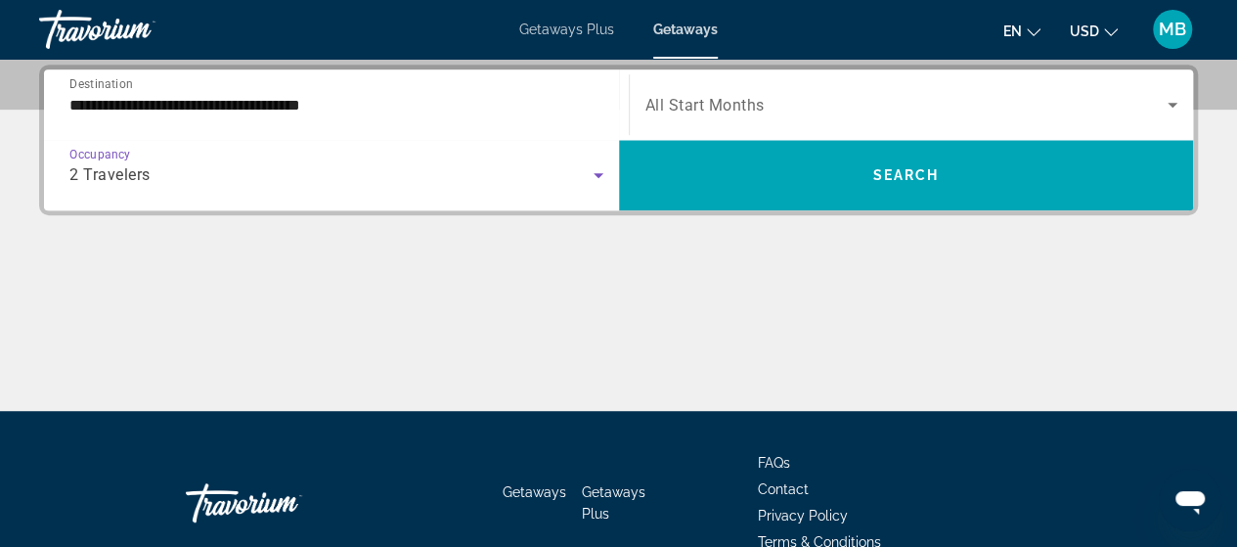
click at [687, 89] on div "Search widget" at bounding box center [912, 104] width 533 height 55
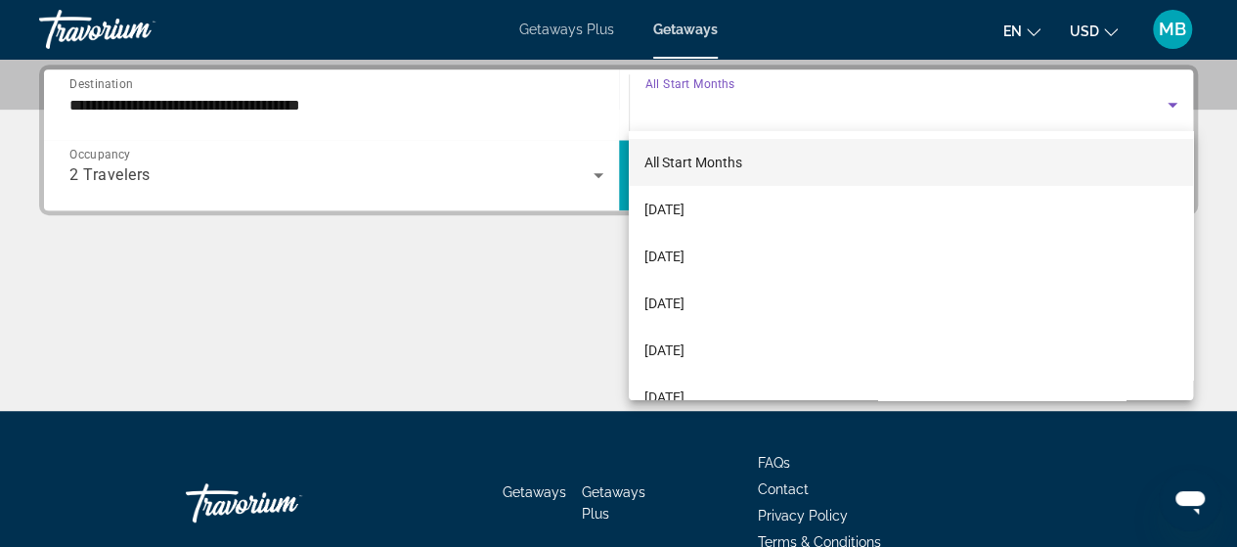
click at [702, 155] on span "All Start Months" at bounding box center [694, 163] width 98 height 16
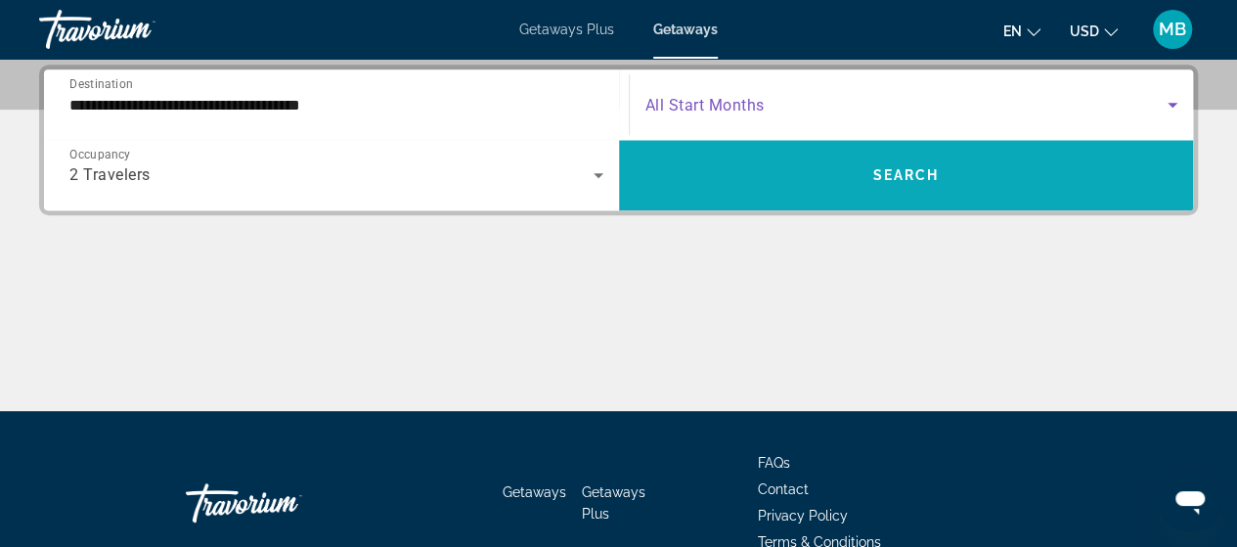
click at [892, 171] on span "Search" at bounding box center [905, 175] width 67 height 16
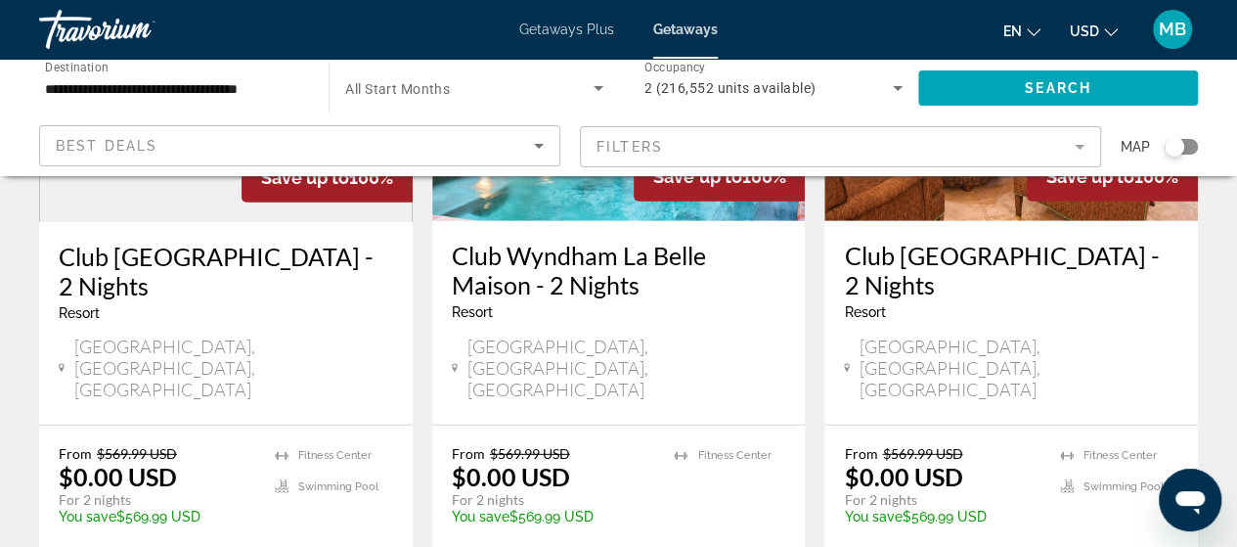
scroll to position [2792, 0]
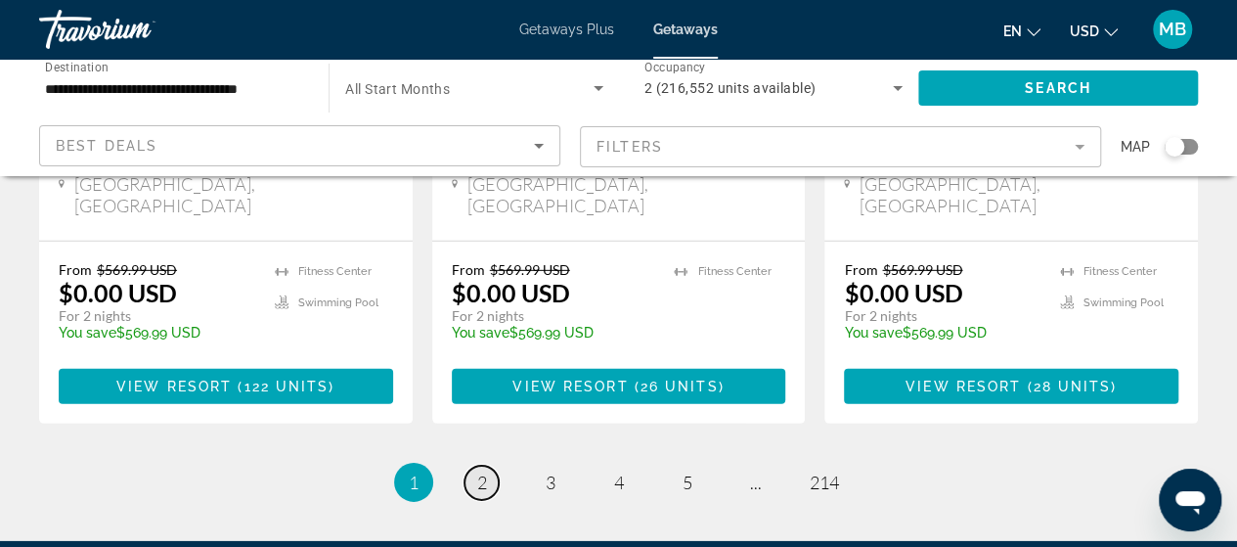
click at [480, 471] on span "2" at bounding box center [482, 482] width 10 height 22
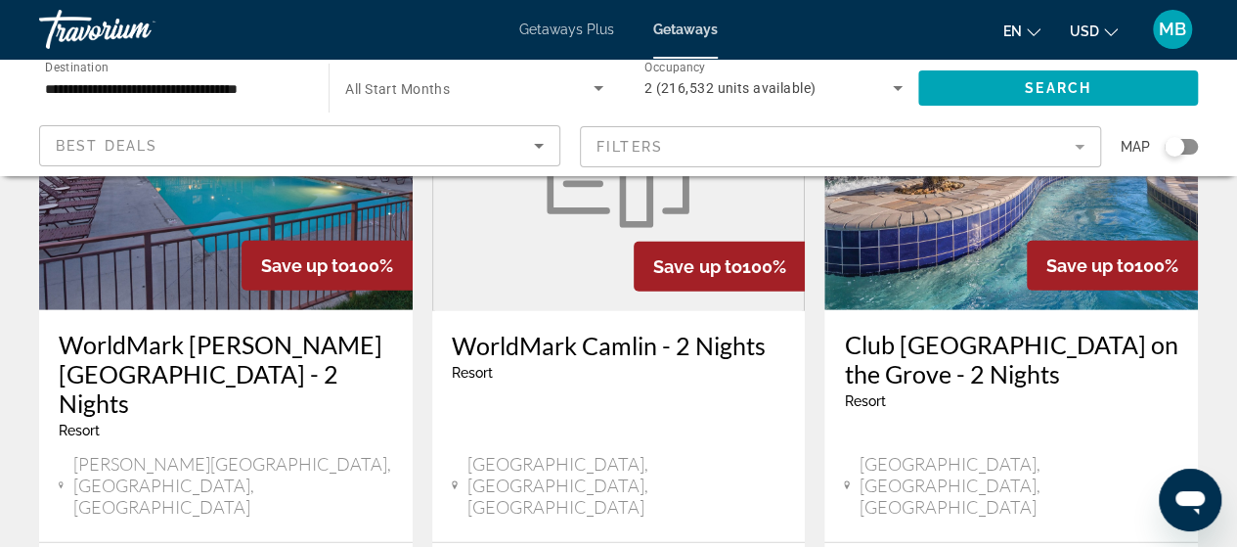
scroll to position [2582, 0]
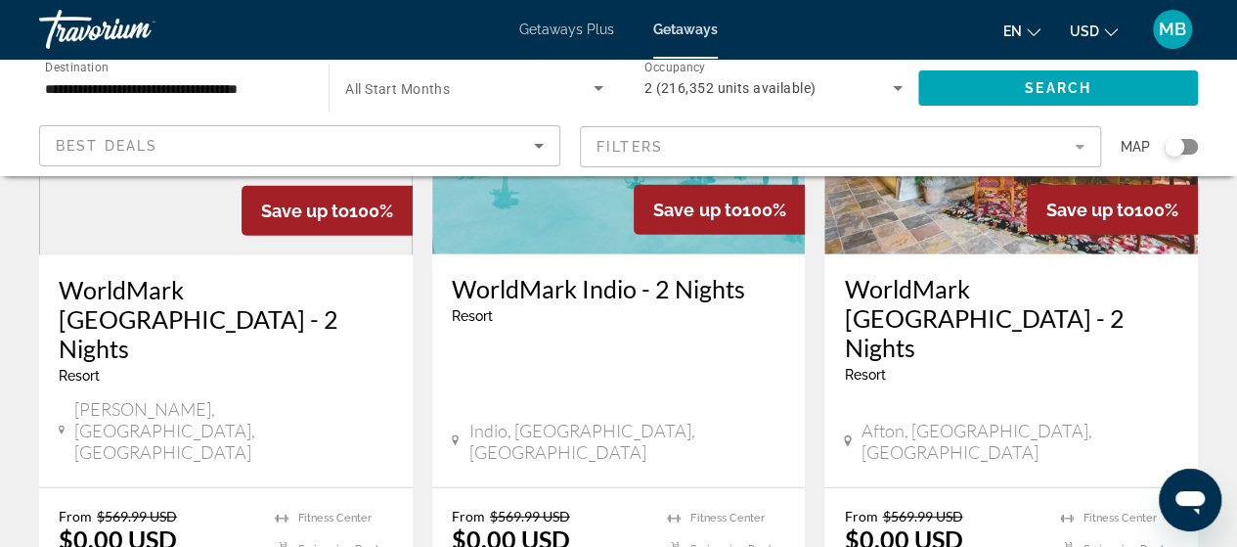
scroll to position [2621, 0]
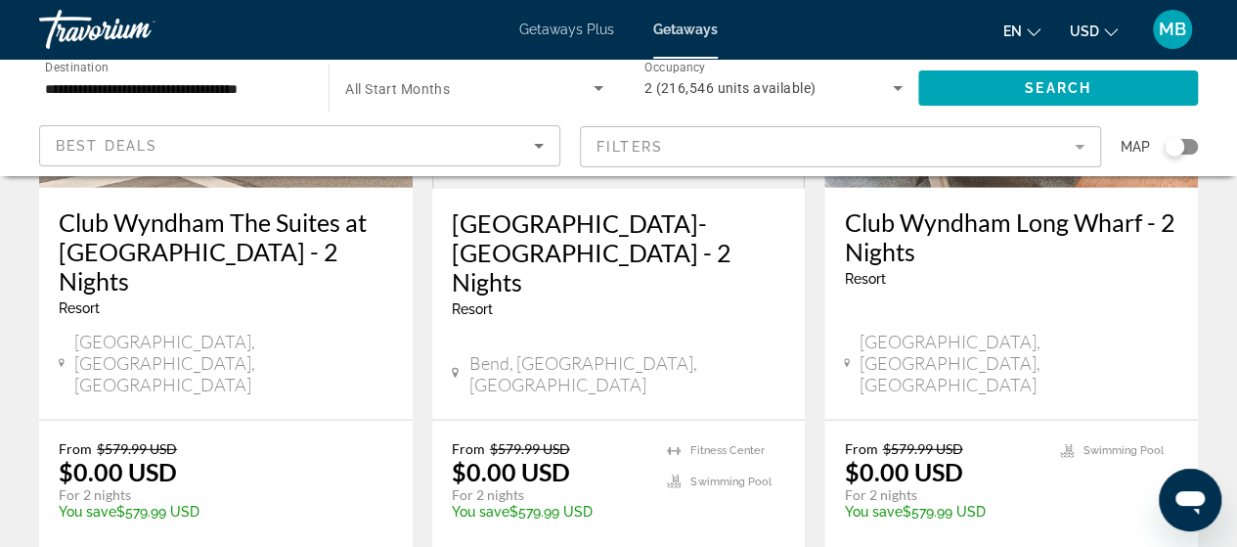
scroll to position [2822, 0]
